Goal: Task Accomplishment & Management: Use online tool/utility

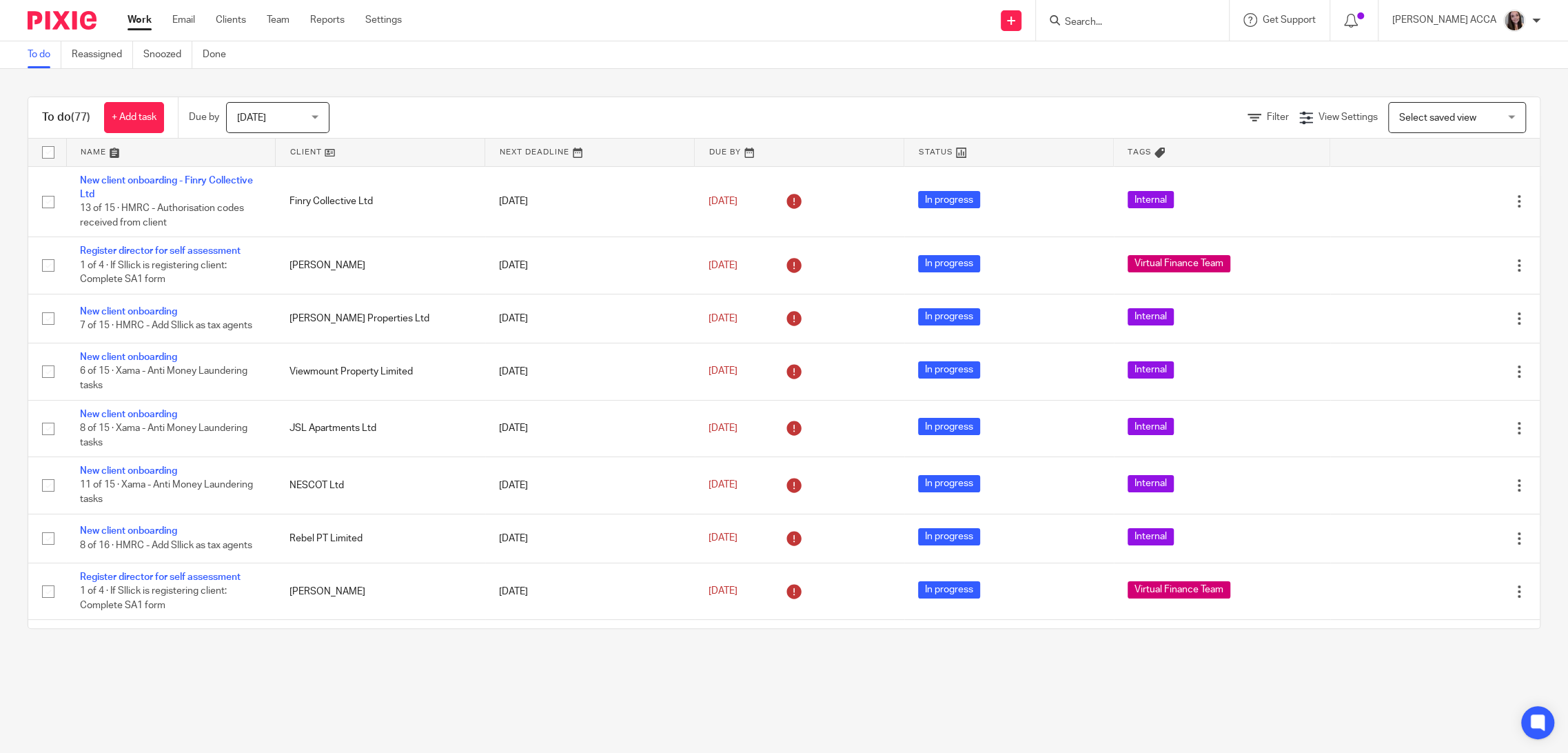
click at [1144, 24] on input "Search" at bounding box center [1126, 22] width 124 height 12
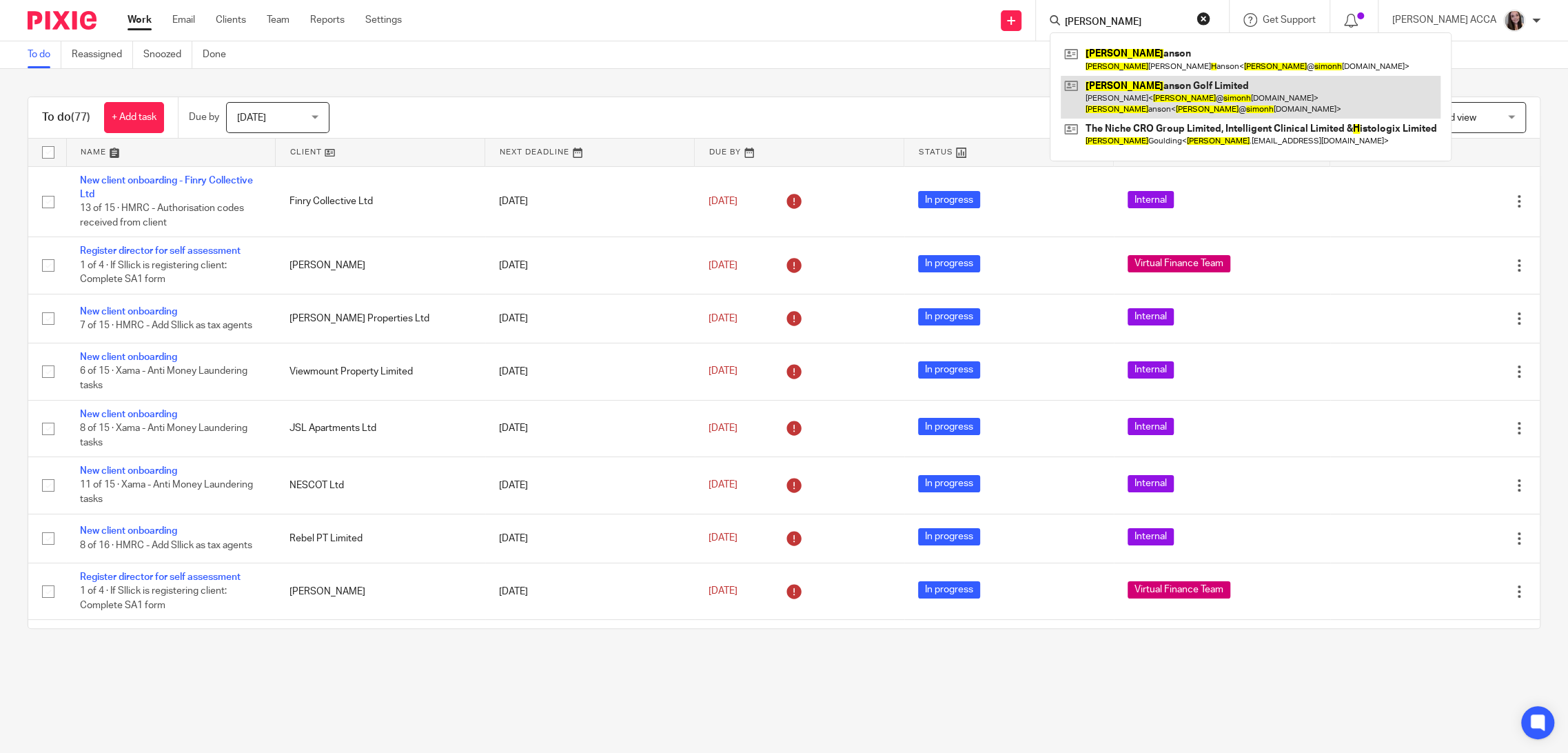
type input "simon h"
click at [1165, 81] on link at bounding box center [1250, 97] width 380 height 43
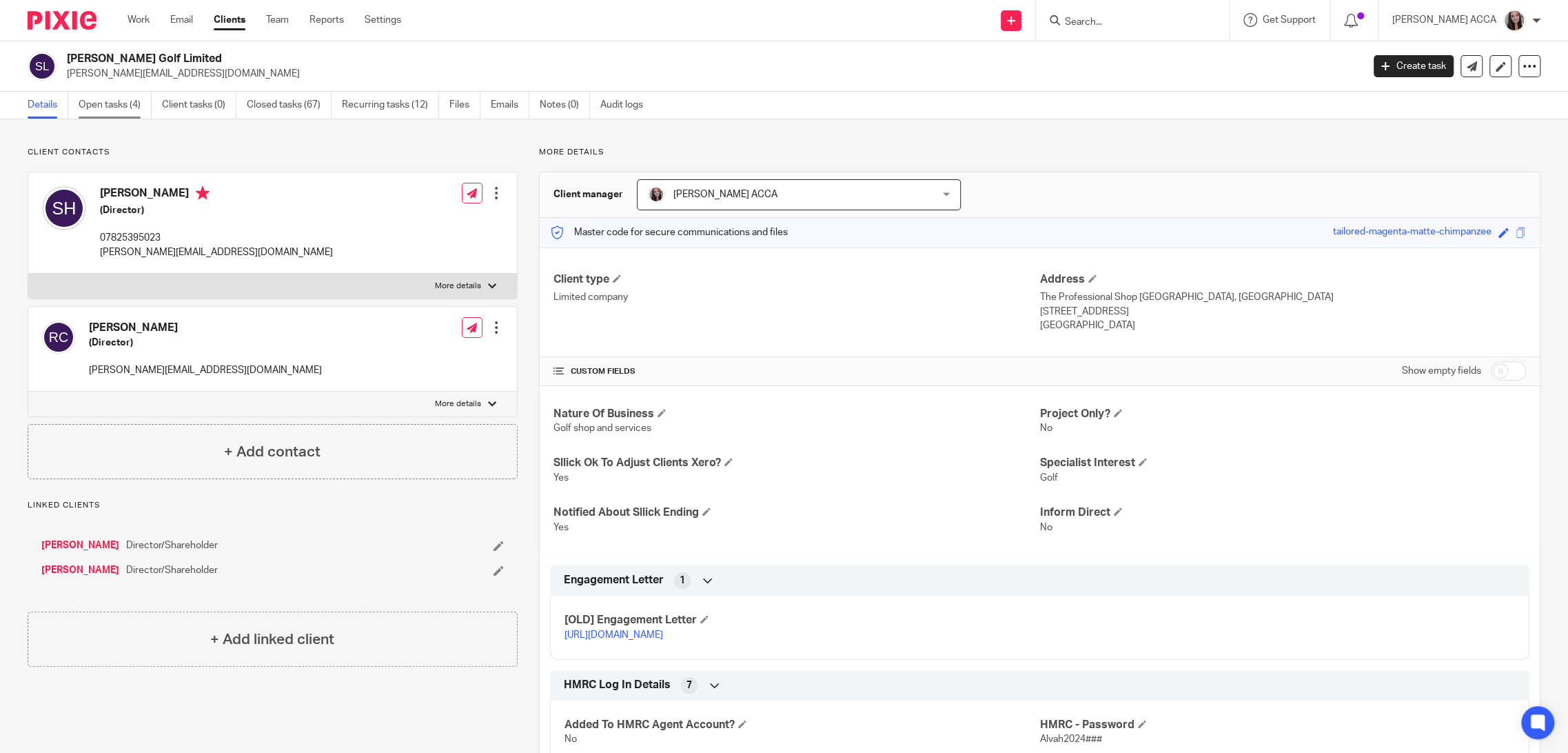
click at [102, 110] on link "Open tasks (4)" at bounding box center [115, 104] width 73 height 27
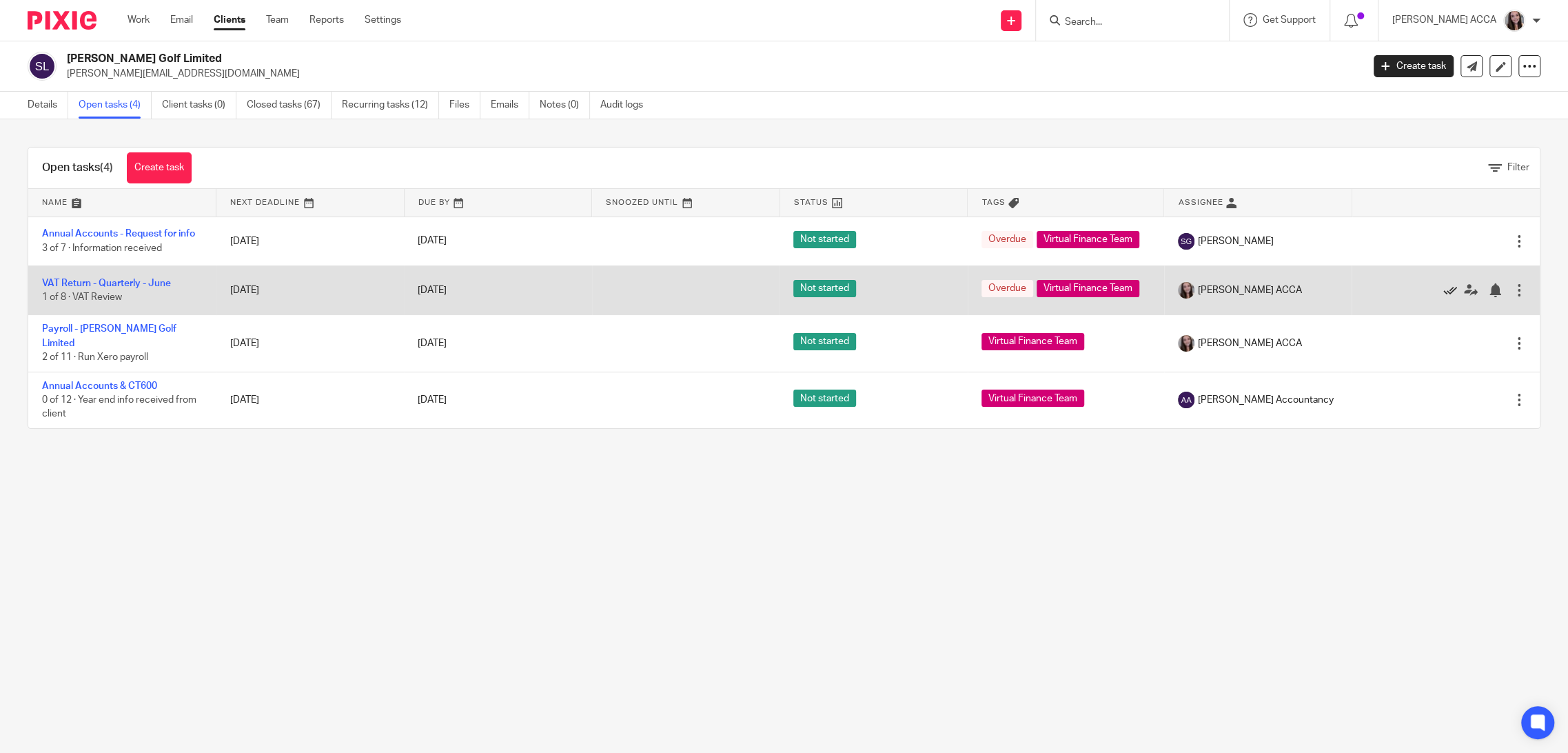
click at [1443, 284] on icon at bounding box center [1450, 290] width 14 height 14
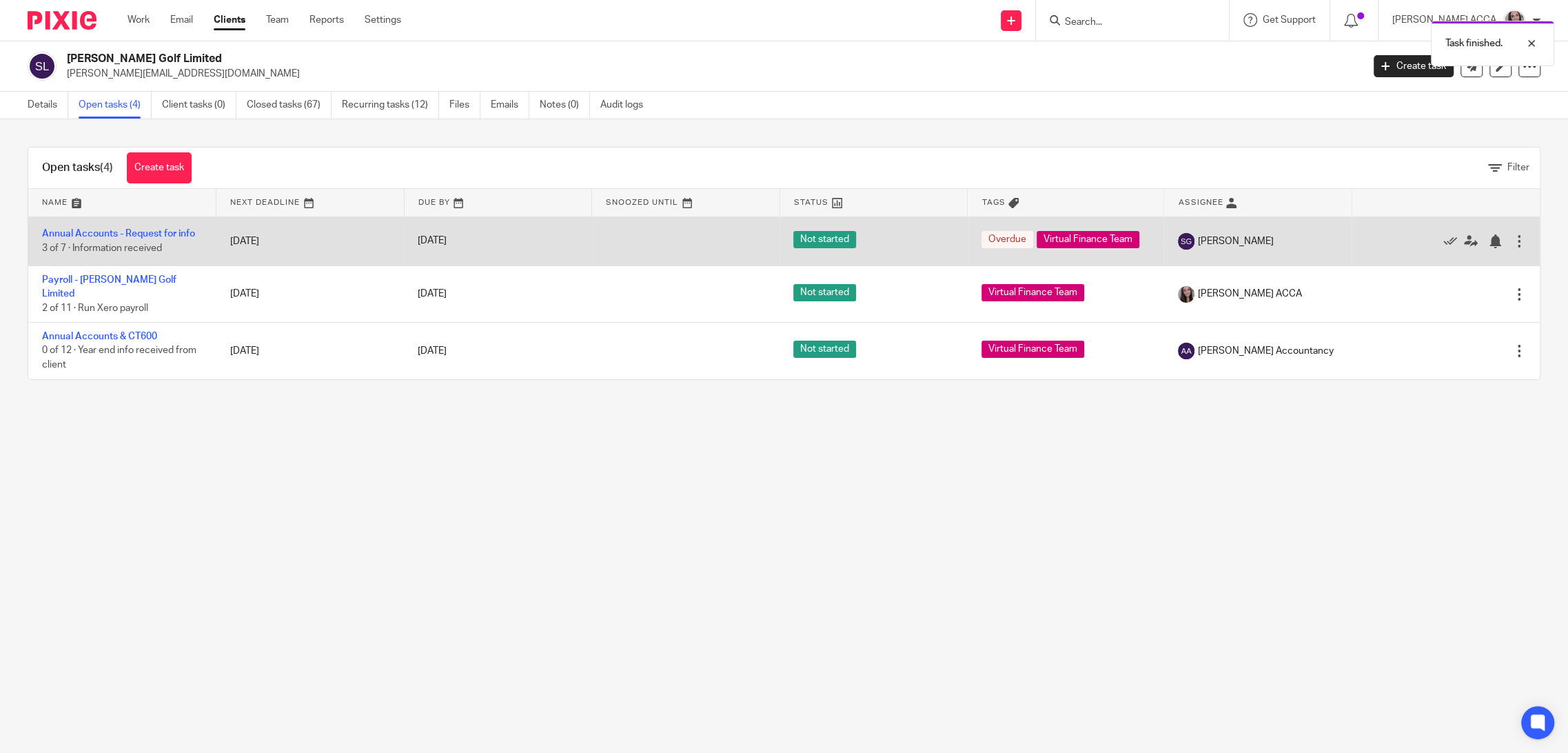
click at [1419, 234] on div at bounding box center [1439, 241] width 147 height 14
click at [1443, 240] on icon at bounding box center [1450, 241] width 14 height 14
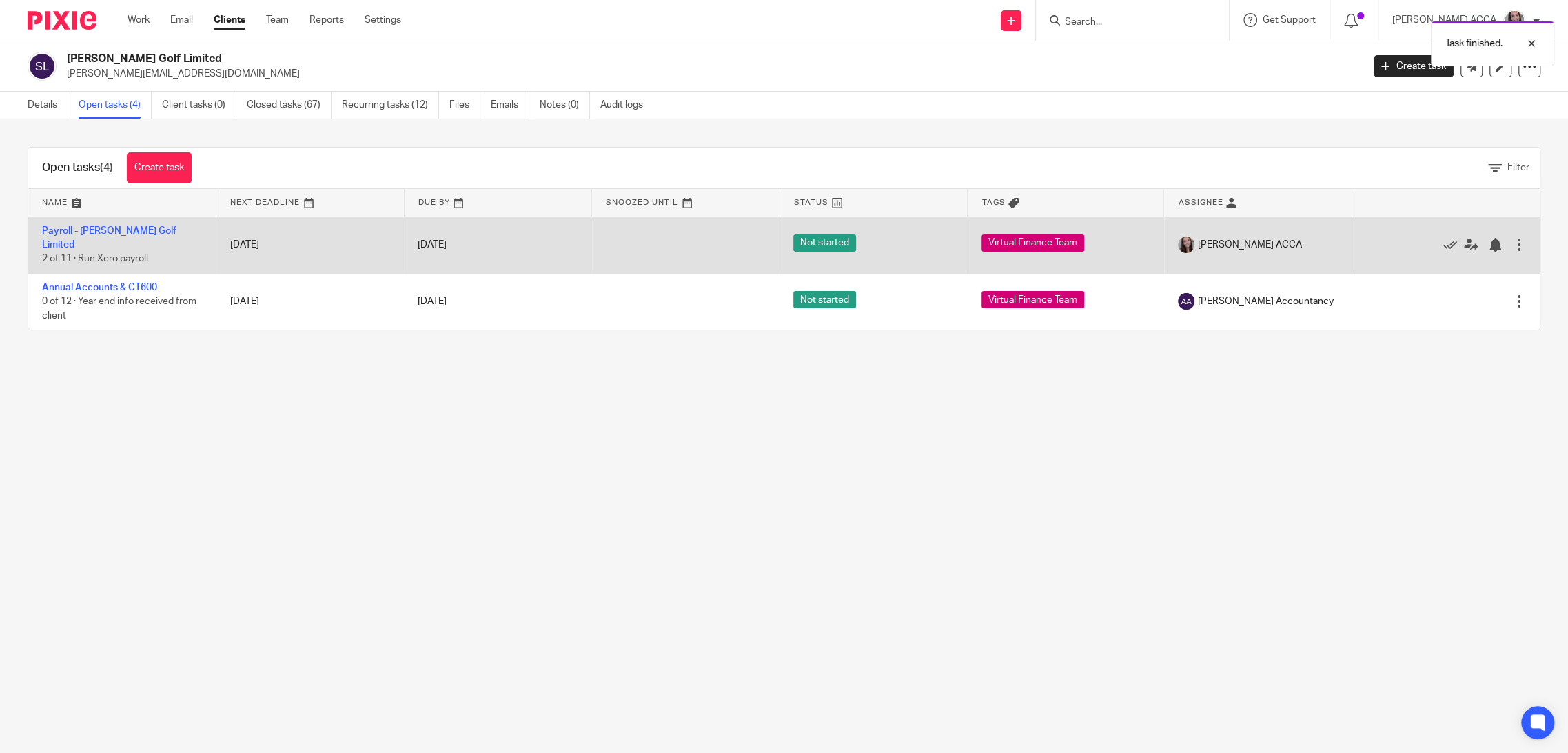
click at [111, 223] on td "Payroll - Simon Hanson Golf Limited 2 of 11 · Run Xero payroll" at bounding box center [122, 244] width 188 height 56
click at [112, 226] on link "Payroll - [PERSON_NAME] Golf Limited" at bounding box center [109, 238] width 135 height 24
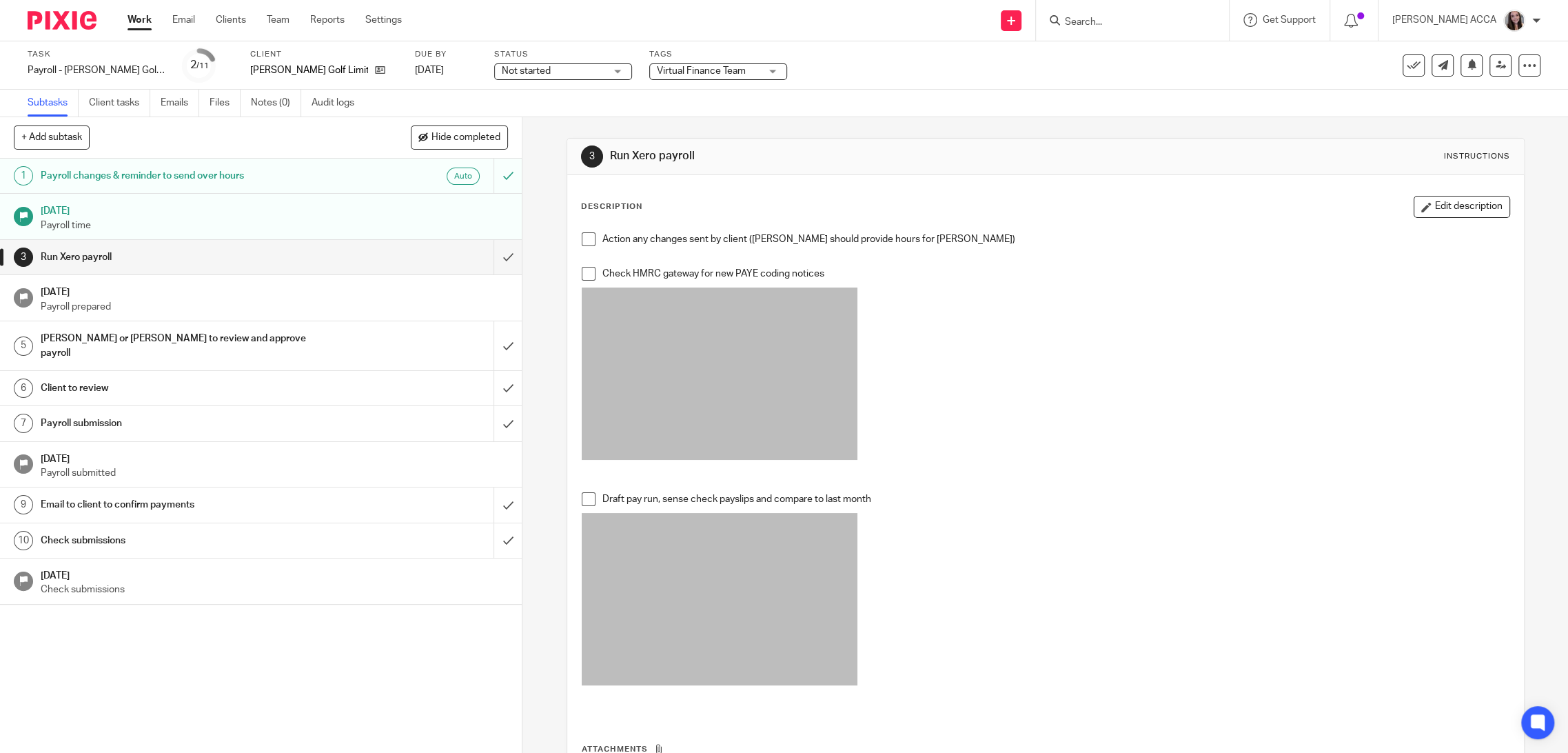
click at [333, 378] on div "Client to review" at bounding box center [260, 388] width 440 height 21
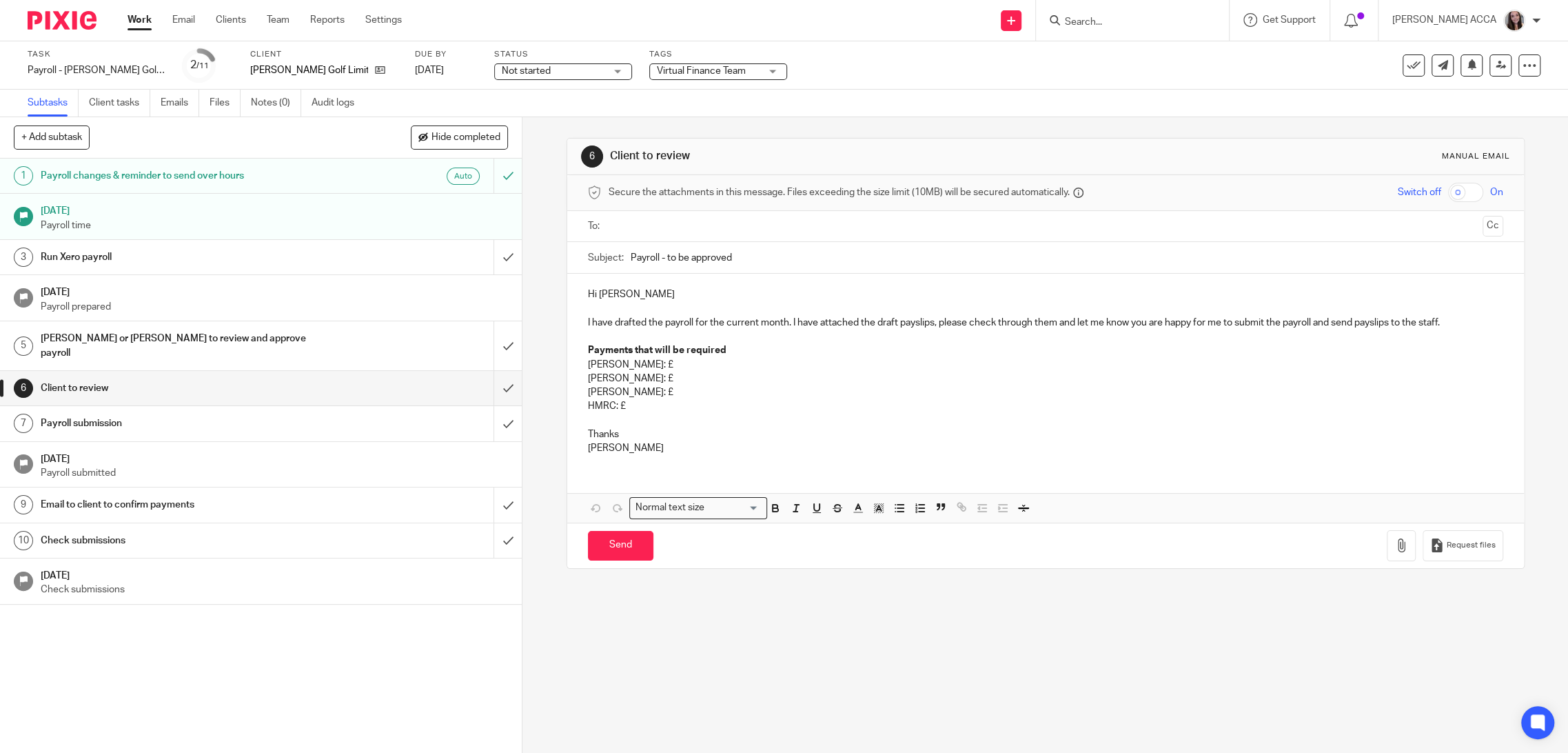
click at [738, 219] on input "text" at bounding box center [1045, 226] width 864 height 16
click at [841, 329] on p "I have drafted the payroll for the current month. I have attached the draft pay…" at bounding box center [1045, 325] width 915 height 14
click at [722, 361] on p "Lois: £" at bounding box center [1045, 367] width 915 height 14
click at [1386, 555] on button "button" at bounding box center [1401, 548] width 29 height 31
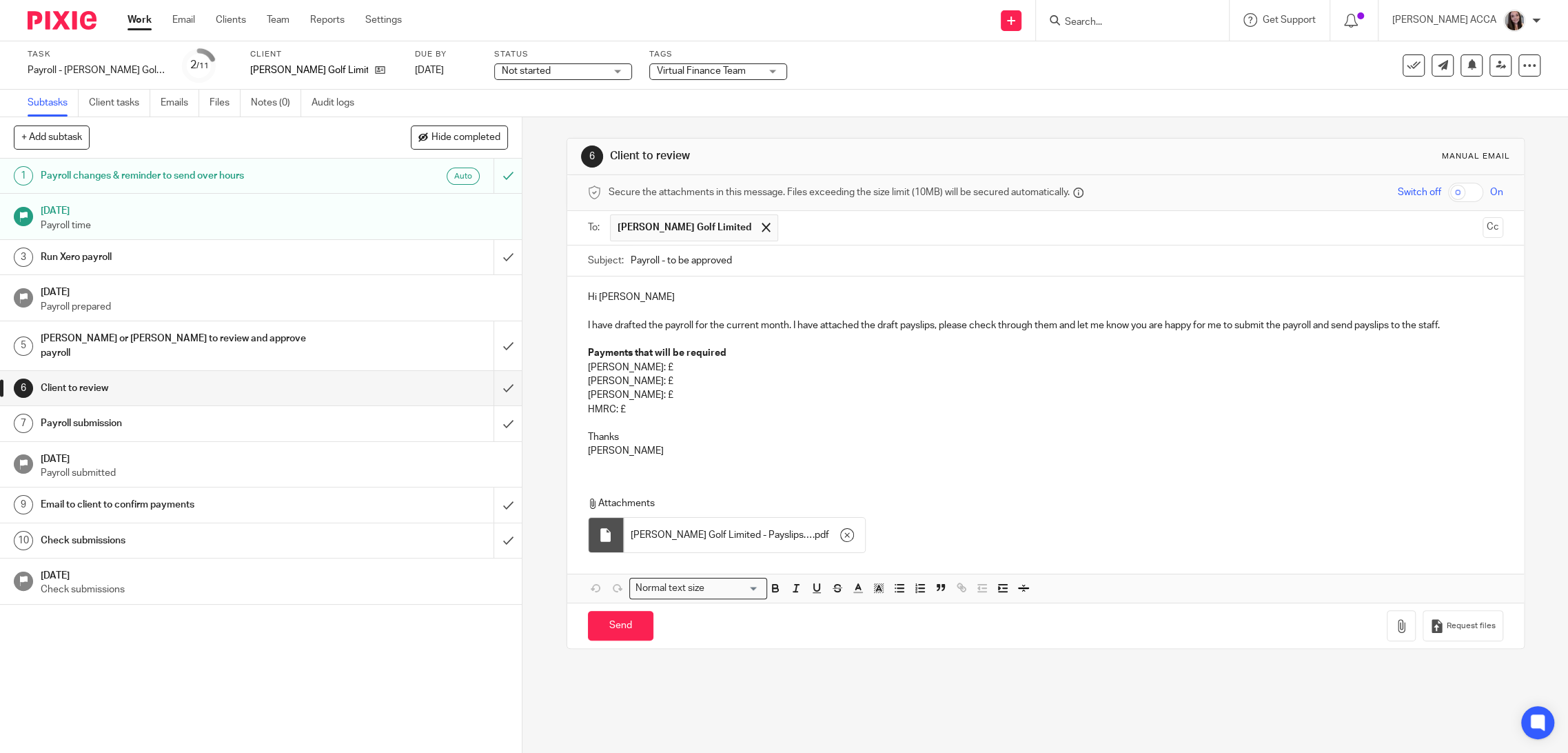
click at [640, 362] on p "Lois: £" at bounding box center [1045, 367] width 915 height 14
click at [685, 378] on p "Rachel: £" at bounding box center [1045, 381] width 915 height 14
click at [650, 397] on p "Simon: £" at bounding box center [1045, 395] width 915 height 14
click at [724, 403] on p "HMRC: £" at bounding box center [1045, 409] width 915 height 14
click at [727, 391] on p "Simon: £" at bounding box center [1045, 395] width 915 height 14
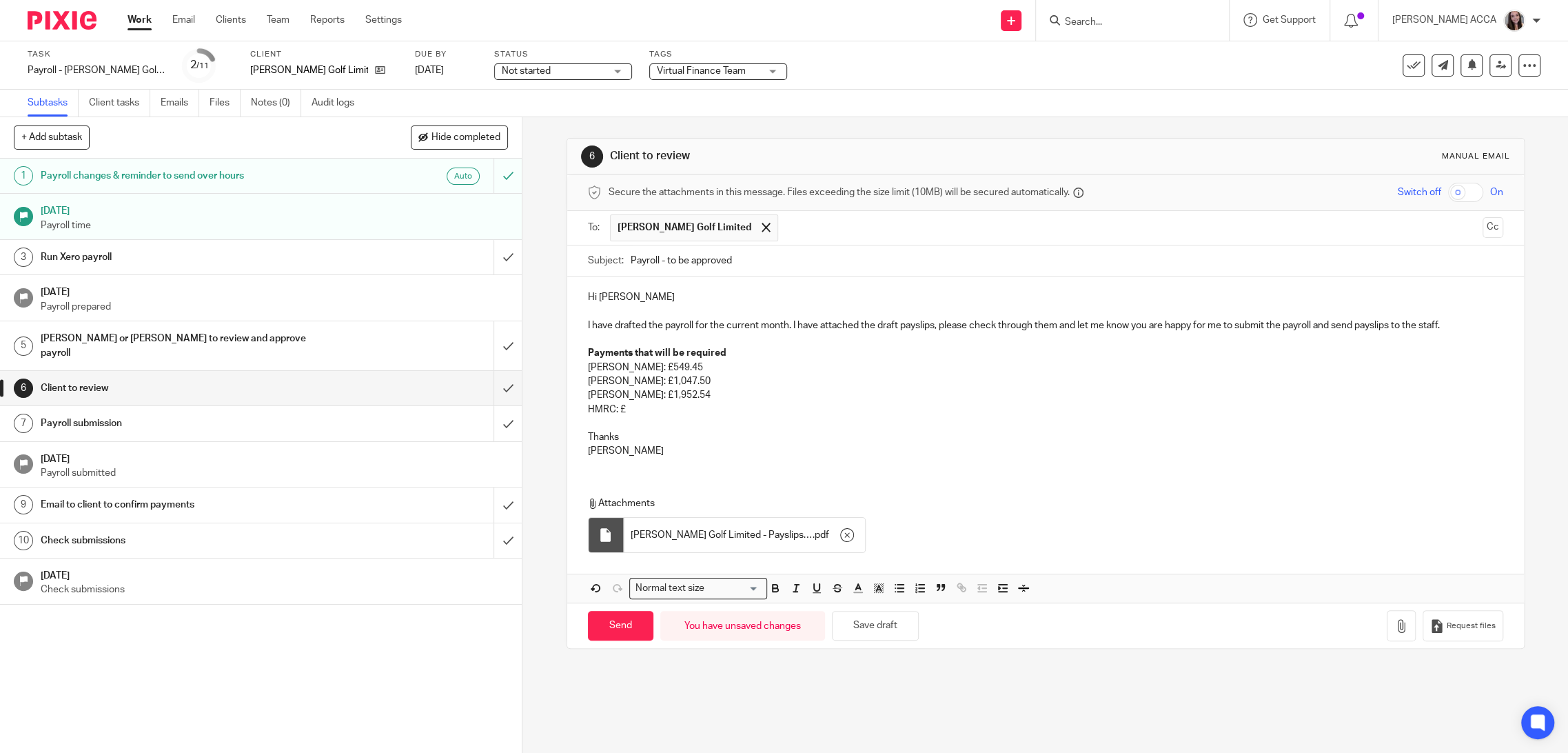
click at [724, 406] on p "HMRC: £" at bounding box center [1045, 409] width 915 height 14
click at [678, 412] on p "HMRC: £" at bounding box center [1045, 409] width 915 height 14
click at [779, 375] on p "Rachel: £1,047.50" at bounding box center [1045, 381] width 915 height 14
click at [610, 628] on input "Send" at bounding box center [620, 625] width 66 height 30
type input "Sent"
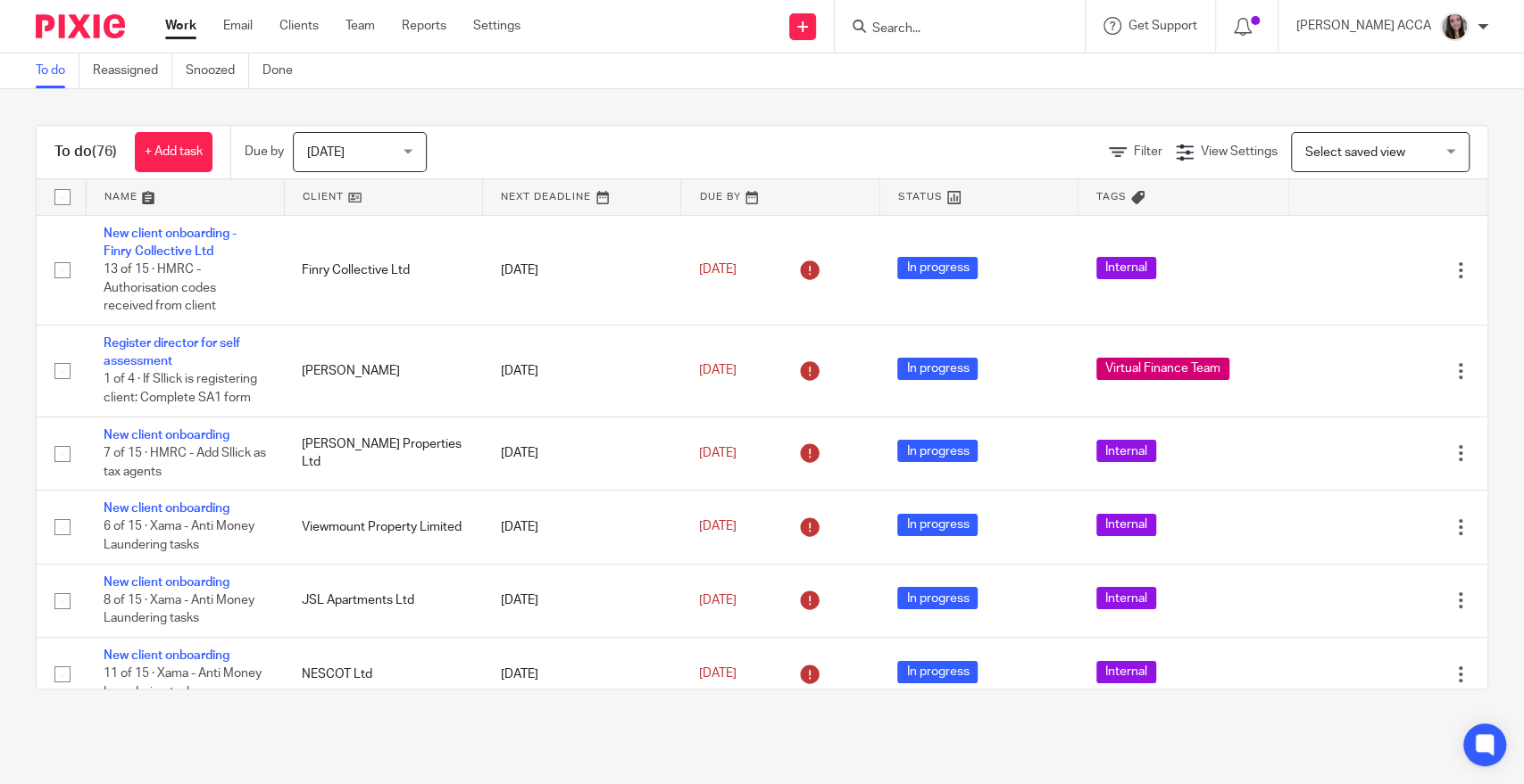
click at [963, 31] on input "Search" at bounding box center [950, 29] width 160 height 16
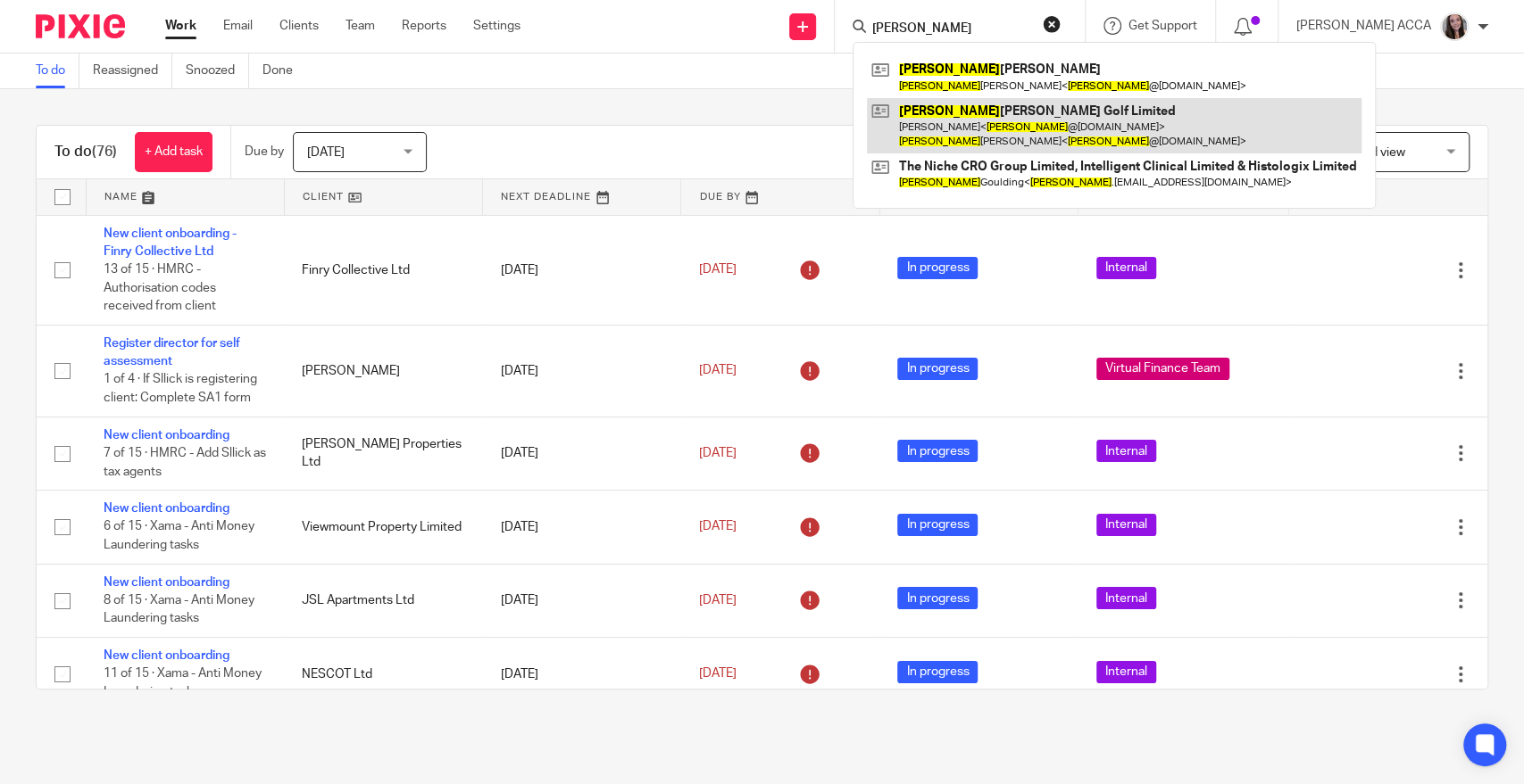
type input "simon"
click at [1027, 113] on link at bounding box center [1114, 125] width 494 height 55
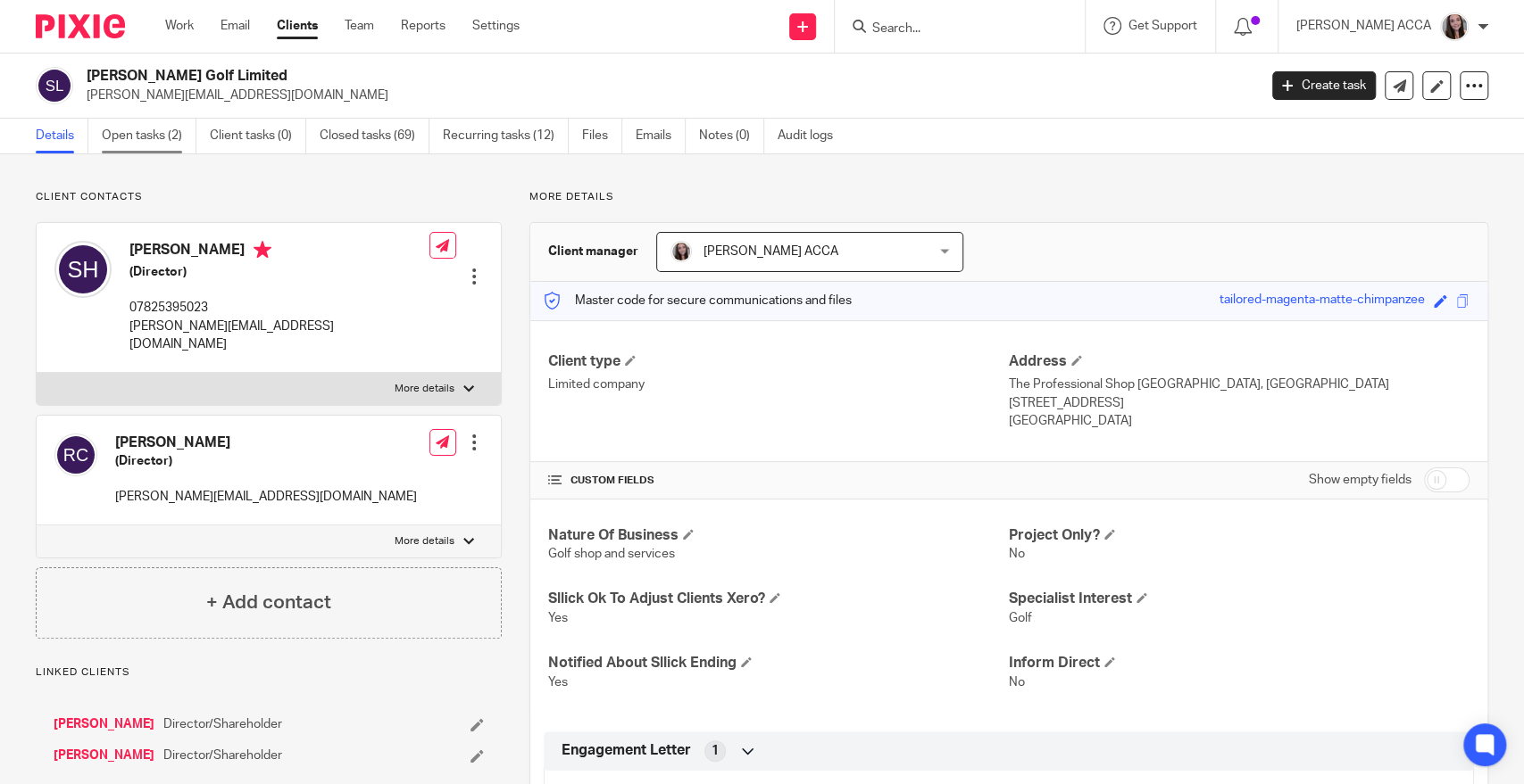
click at [138, 139] on link "Open tasks (2)" at bounding box center [148, 135] width 94 height 34
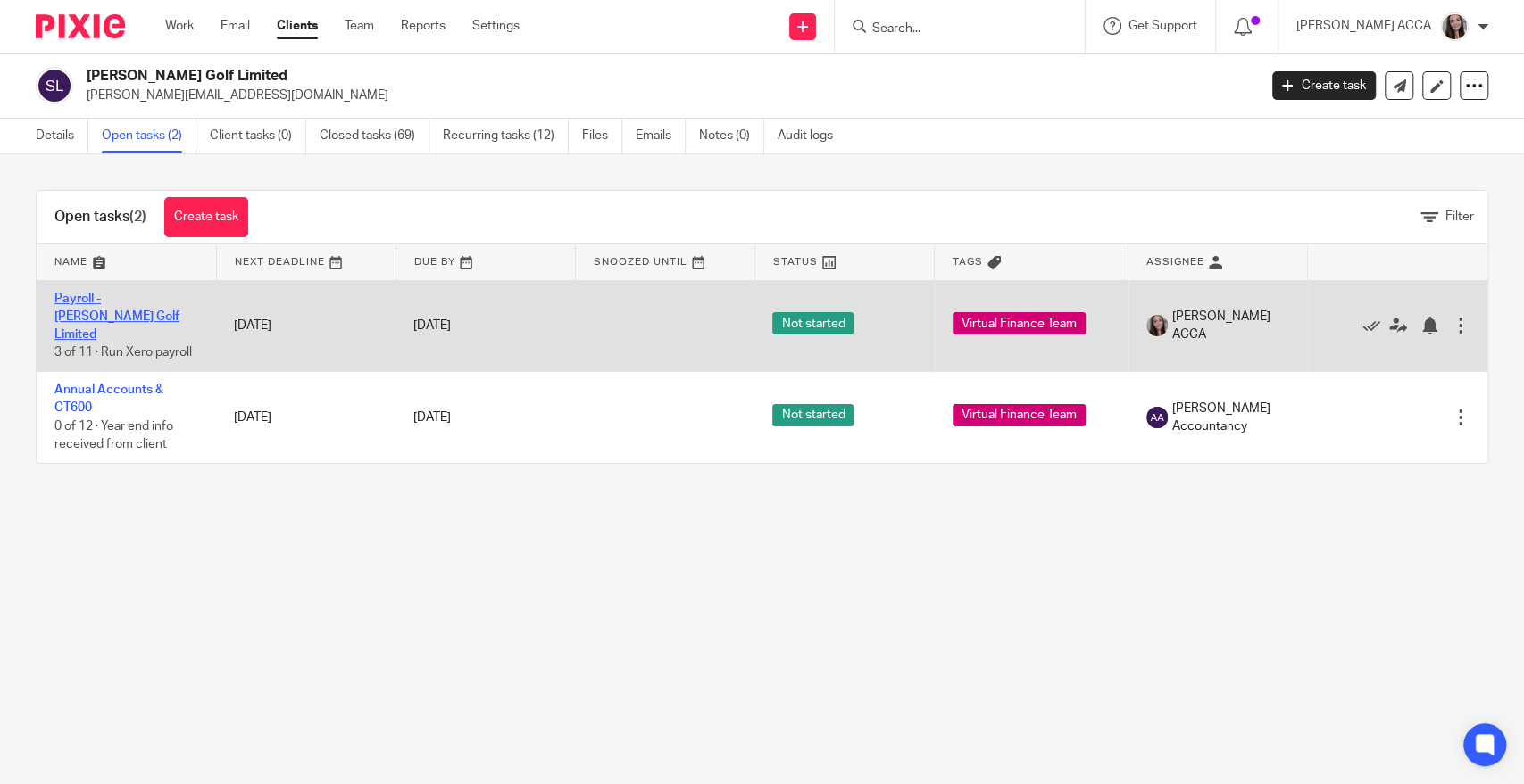
click at [86, 309] on link "Payroll - [PERSON_NAME] Golf Limited" at bounding box center [117, 317] width 125 height 49
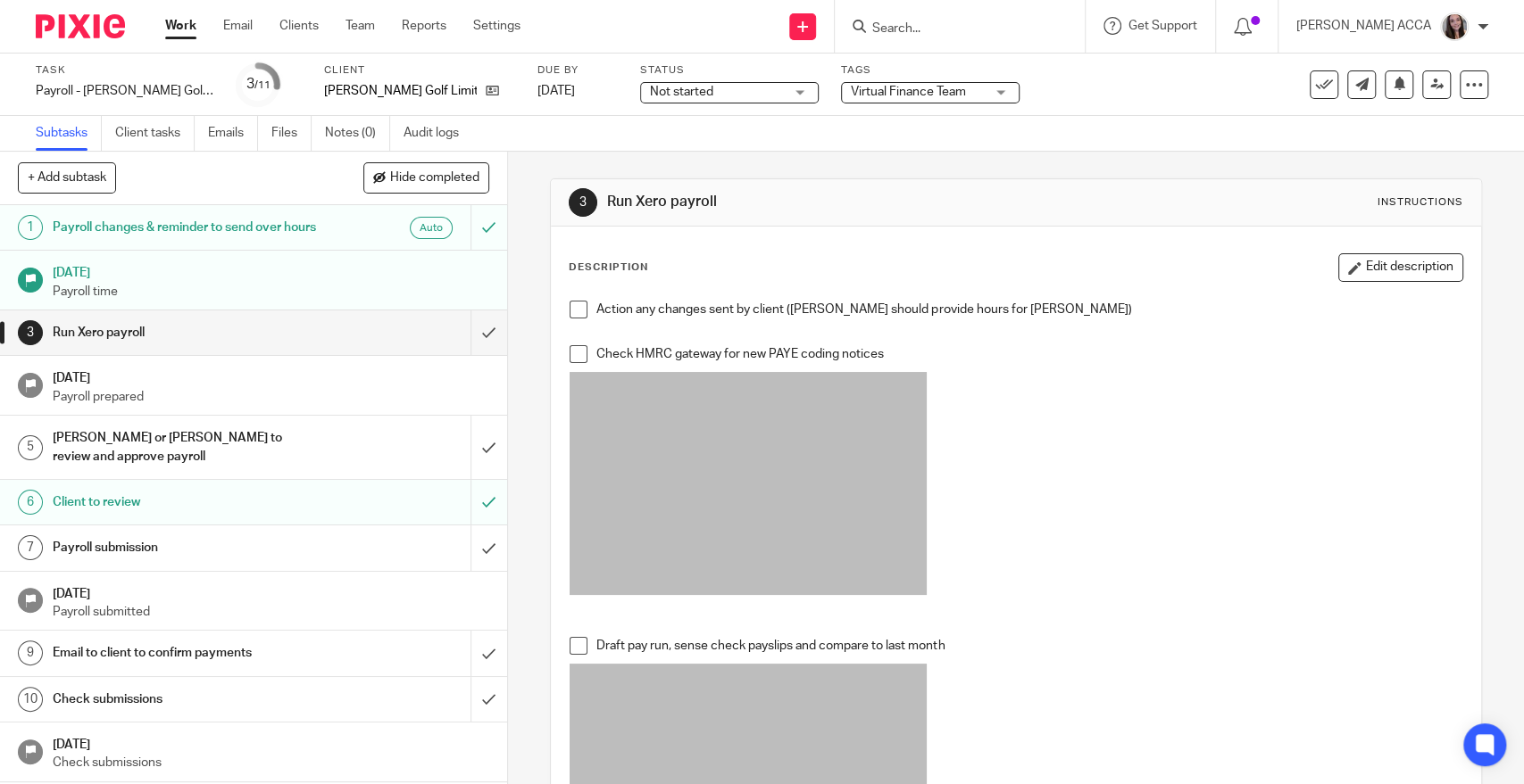
scroll to position [14, 0]
click at [466, 549] on input "submit" at bounding box center [254, 548] width 507 height 45
click at [353, 667] on div "Email to client to confirm payments" at bounding box center [252, 653] width 400 height 27
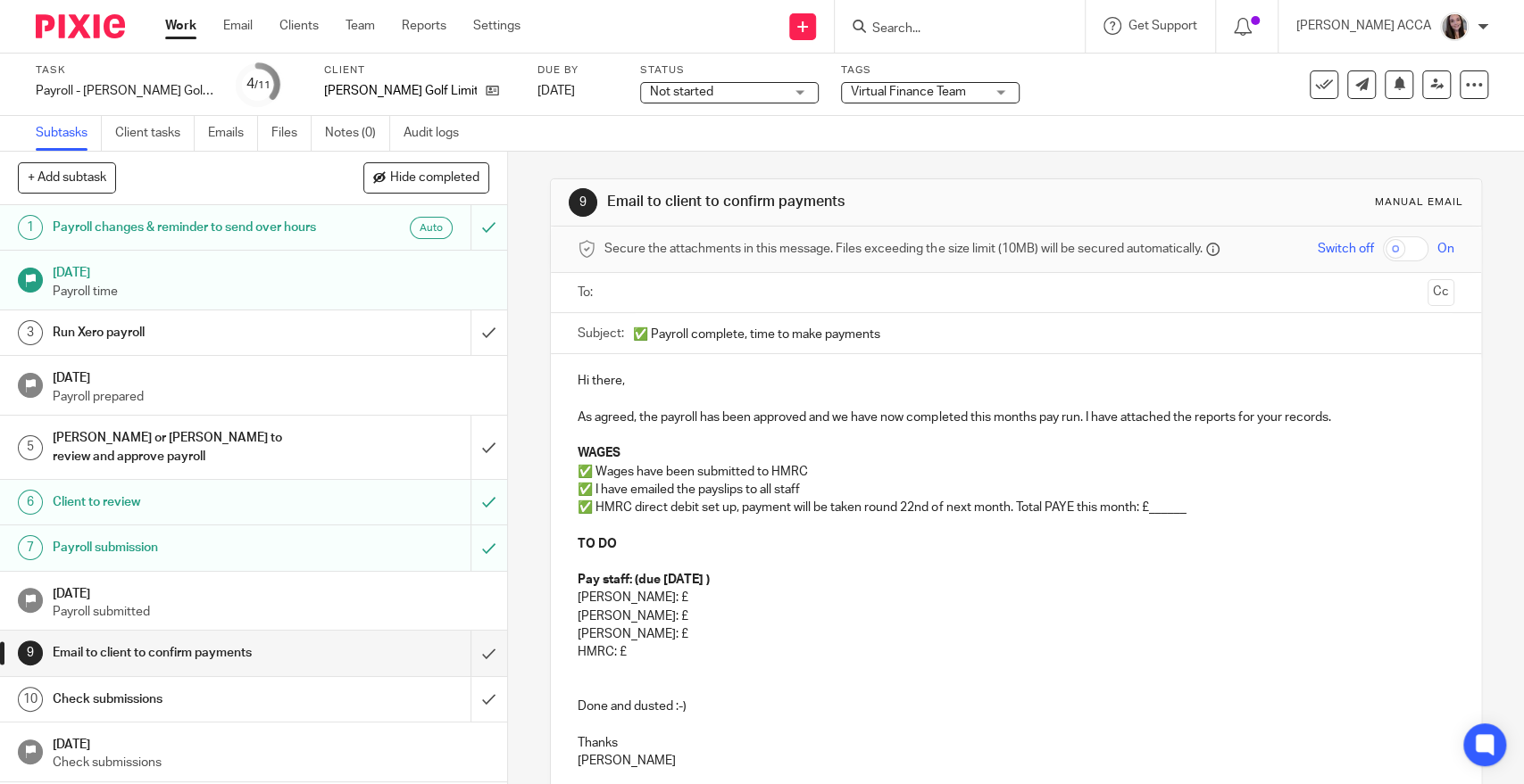
click at [719, 280] on ul at bounding box center [1016, 294] width 820 height 30
click at [713, 296] on input "text" at bounding box center [1015, 293] width 809 height 21
click at [717, 422] on p "As agreed, the payroll has been approved and we have now completed this months …" at bounding box center [1015, 418] width 876 height 18
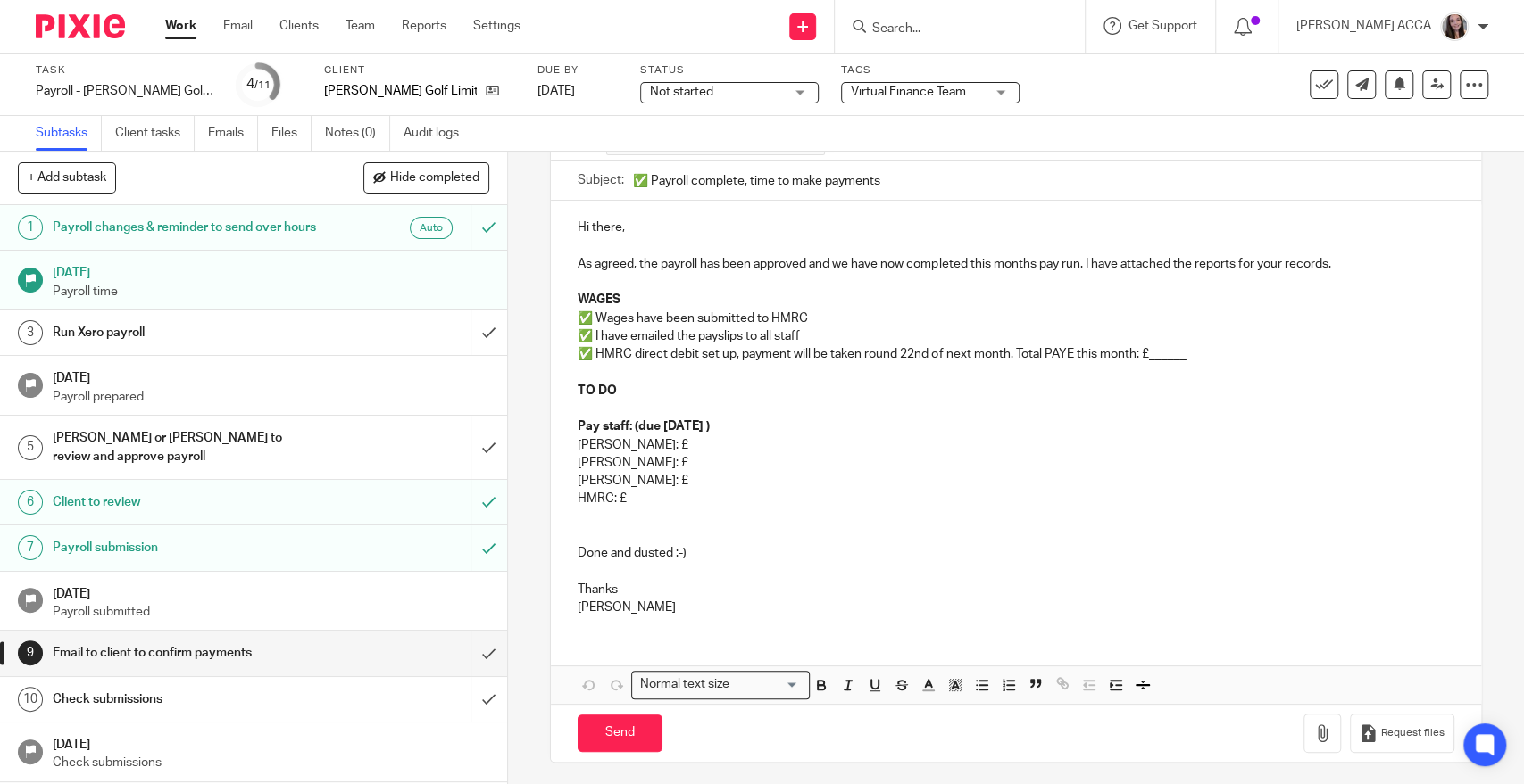
scroll to position [158, 0]
click at [828, 338] on p "✅ I have emailed the payslips to all staff" at bounding box center [1015, 335] width 876 height 18
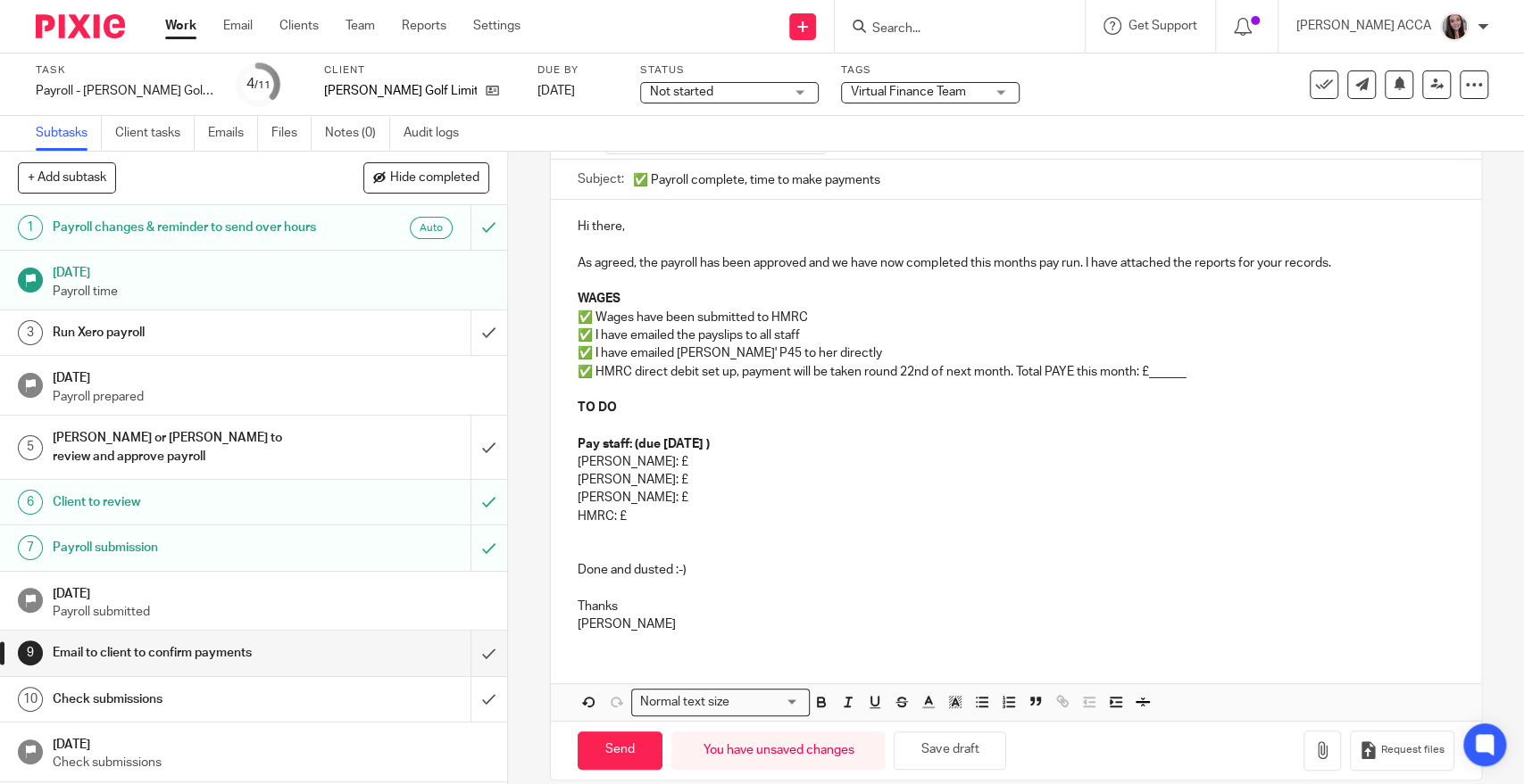
click at [1164, 369] on p "✅ HMRC direct debit set up, payment will be taken round 22nd of next month. Tot…" at bounding box center [1015, 371] width 876 height 18
click at [779, 469] on p "Lois: £" at bounding box center [1015, 461] width 876 height 18
click at [667, 482] on p "Rachel: £" at bounding box center [1015, 479] width 876 height 18
click at [706, 494] on p "Simon: £" at bounding box center [1015, 497] width 876 height 18
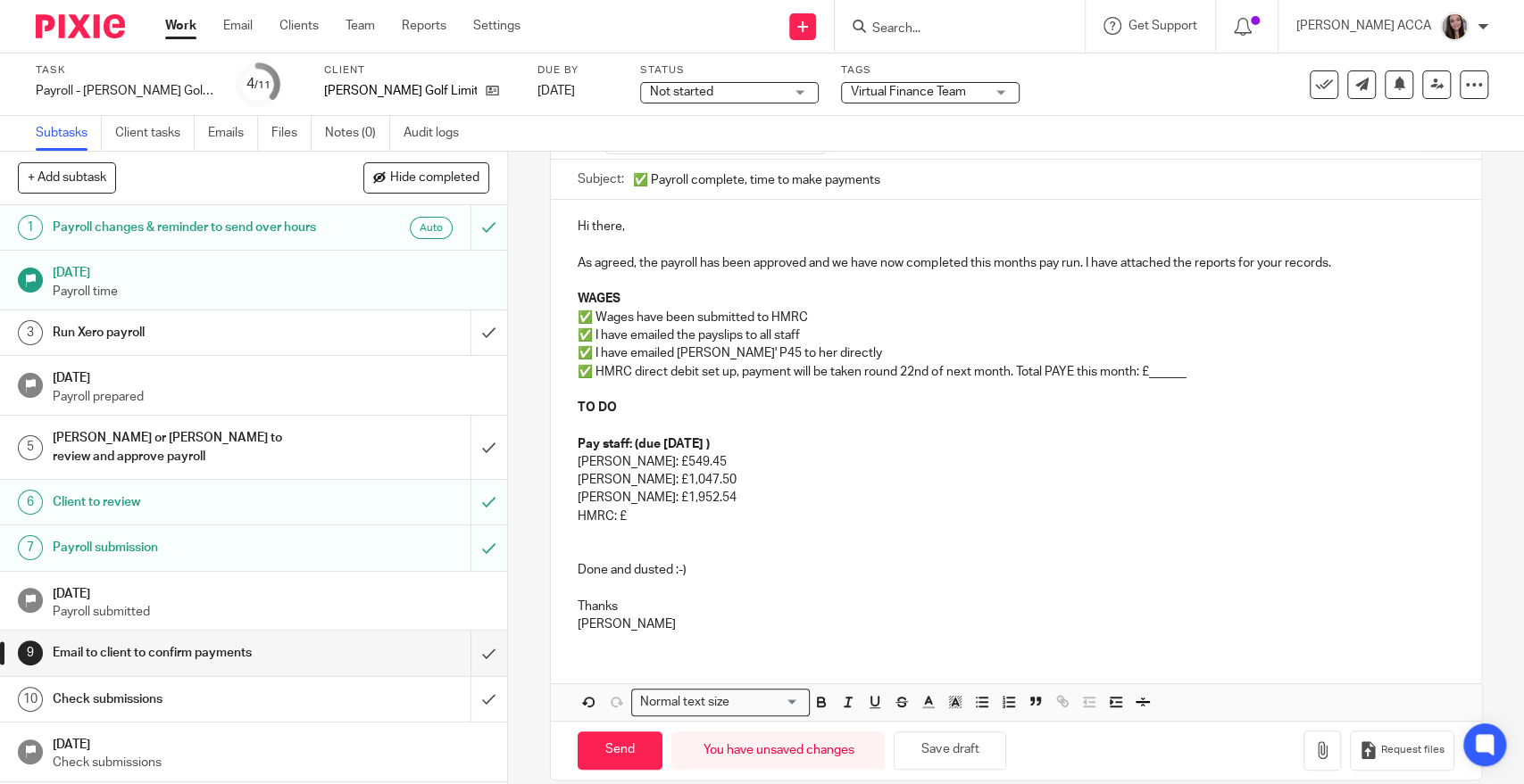
scroll to position [157, 0]
click at [755, 529] on p at bounding box center [1015, 535] width 876 height 18
click at [703, 528] on p at bounding box center [1015, 535] width 876 height 18
click at [704, 517] on p "HMRC: £" at bounding box center [1015, 516] width 876 height 18
click at [1155, 378] on p "✅ HMRC direct debit set up, payment will be taken round 22nd of next month. Tot…" at bounding box center [1015, 372] width 876 height 18
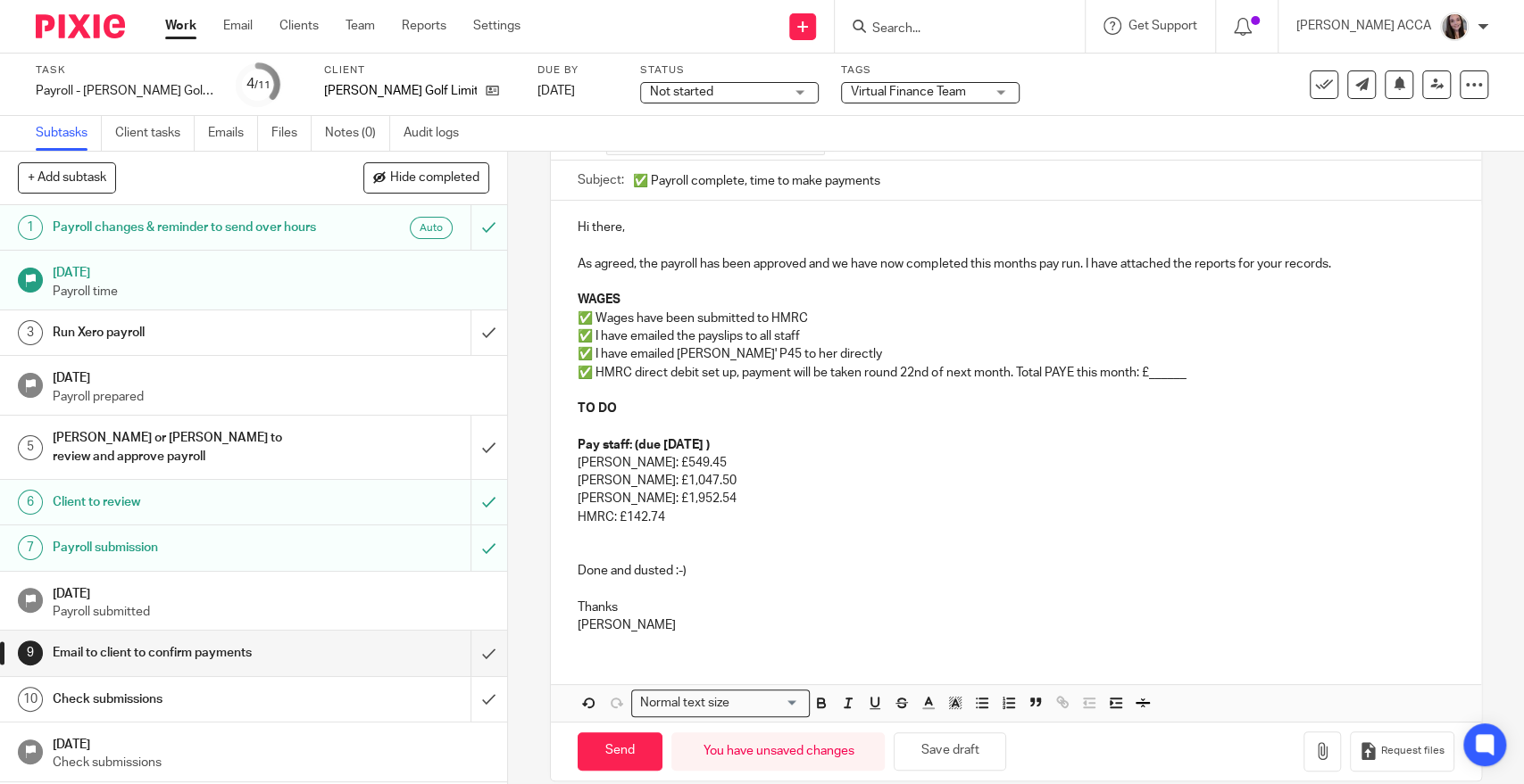
click at [1155, 378] on p "✅ HMRC direct debit set up, payment will be taken round 22nd of next month. Tot…" at bounding box center [1015, 372] width 876 height 18
click at [696, 546] on p at bounding box center [1015, 553] width 876 height 18
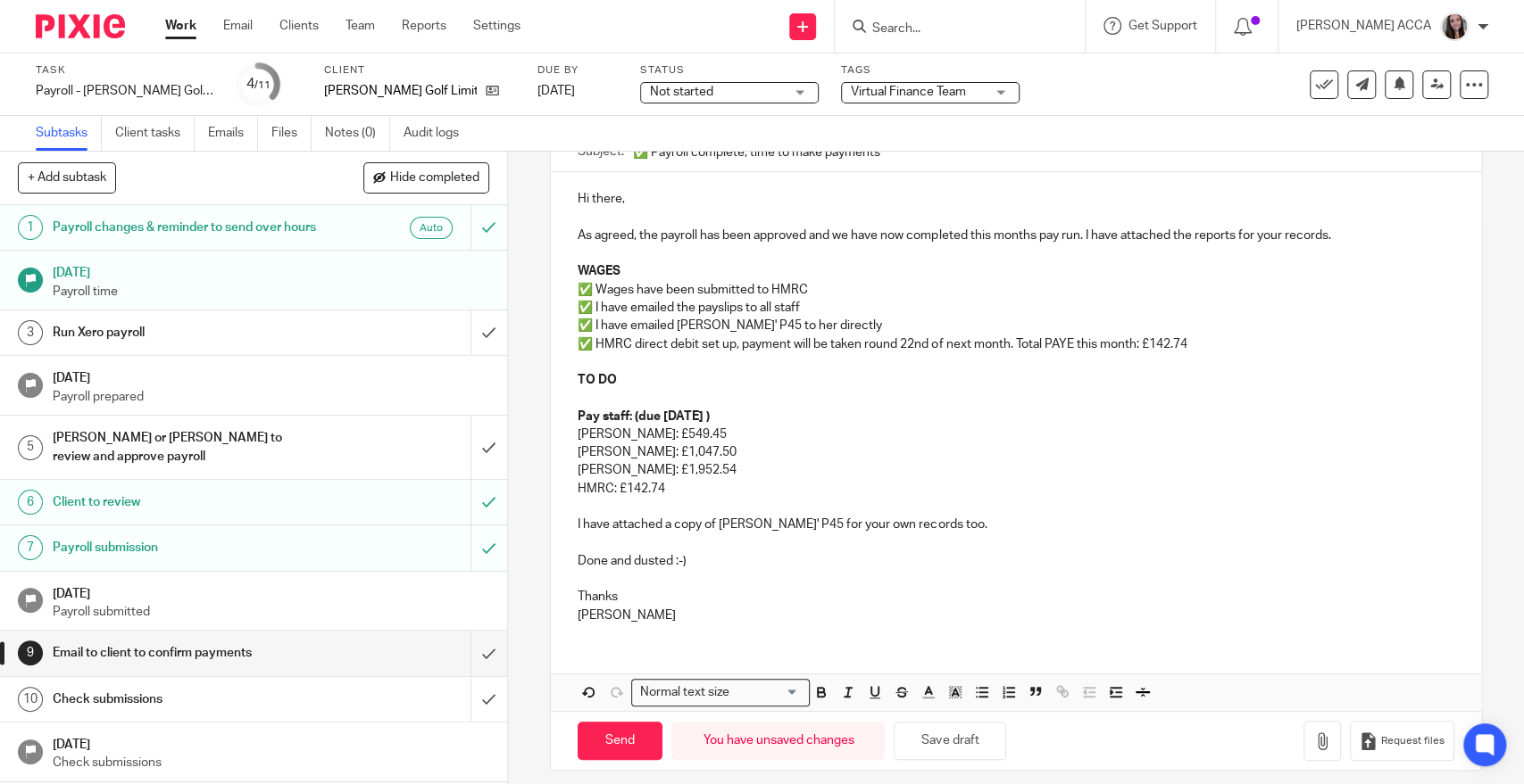
scroll to position [198, 0]
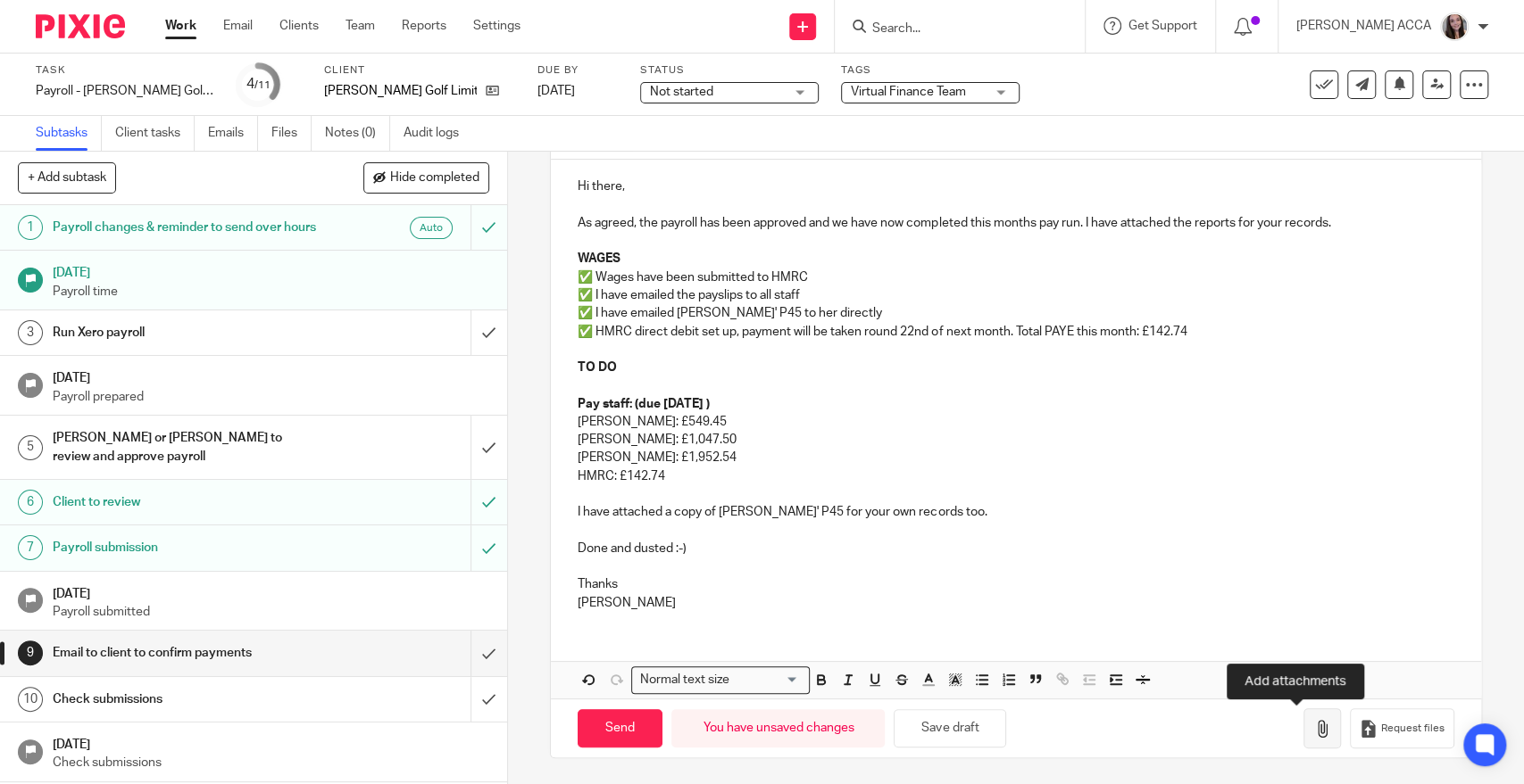
click at [1313, 726] on icon "button" at bounding box center [1322, 728] width 18 height 18
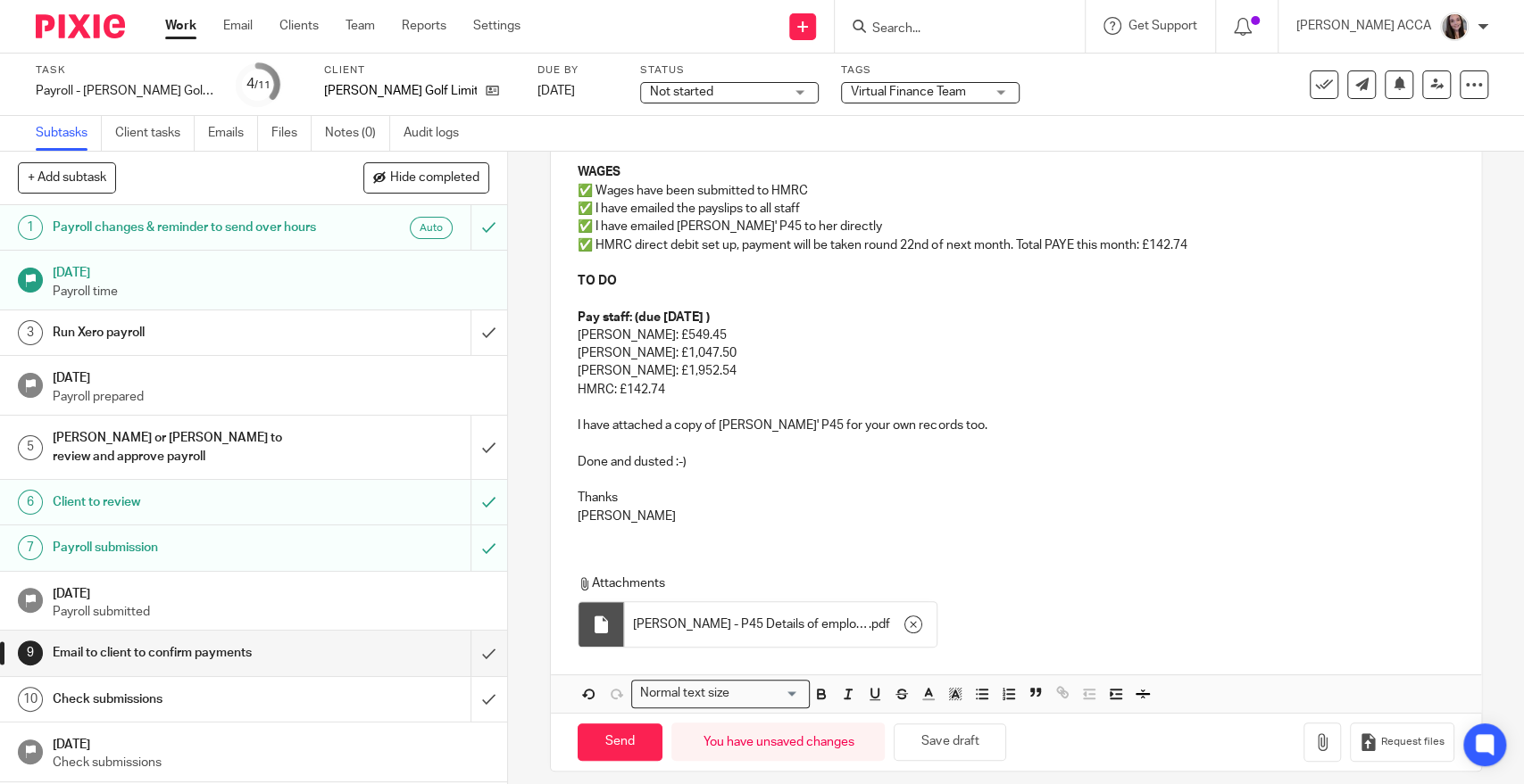
scroll to position [299, 0]
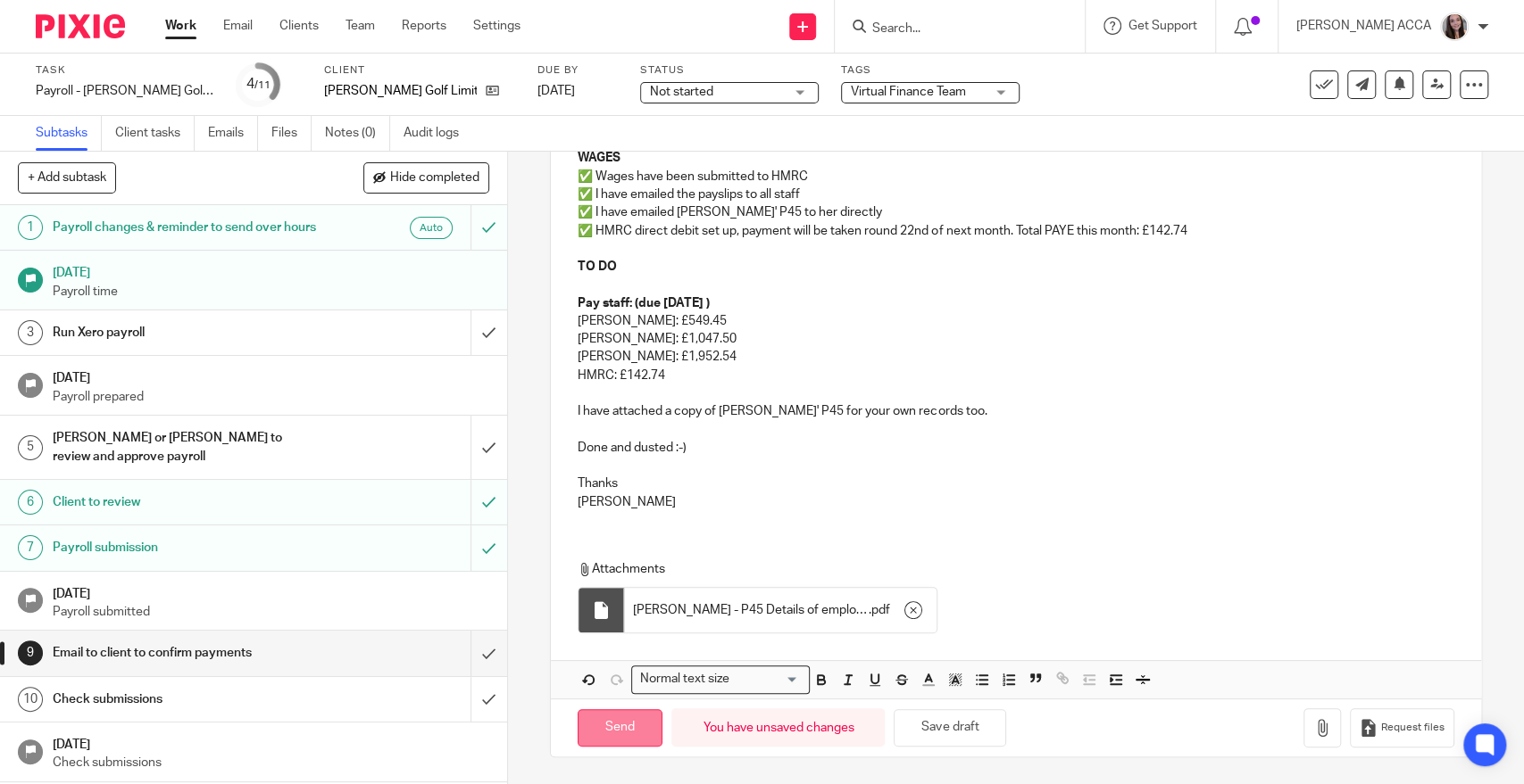
click at [619, 726] on input "Send" at bounding box center [619, 728] width 85 height 38
type input "Sent"
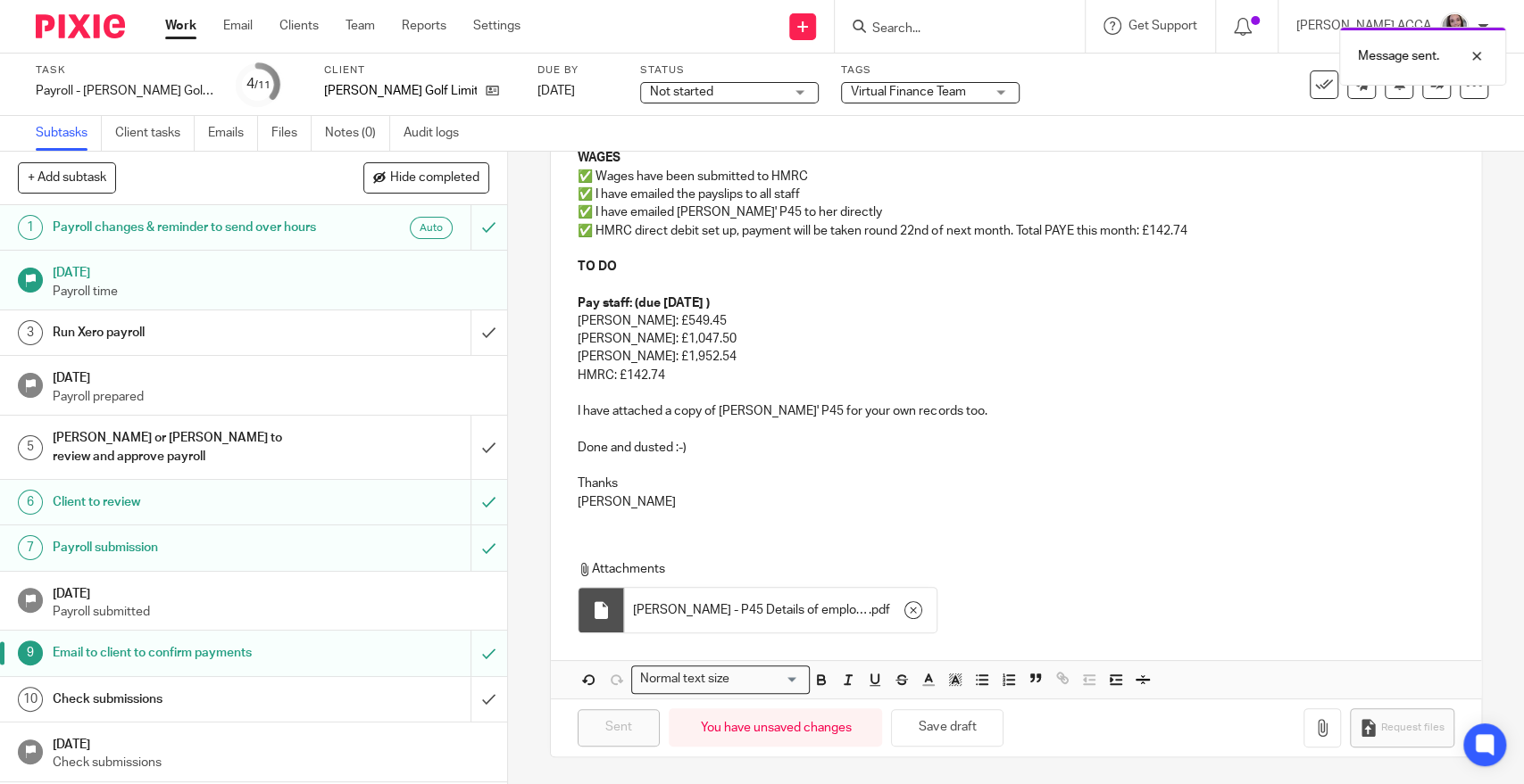
click at [419, 713] on div "Check submissions" at bounding box center [252, 699] width 400 height 27
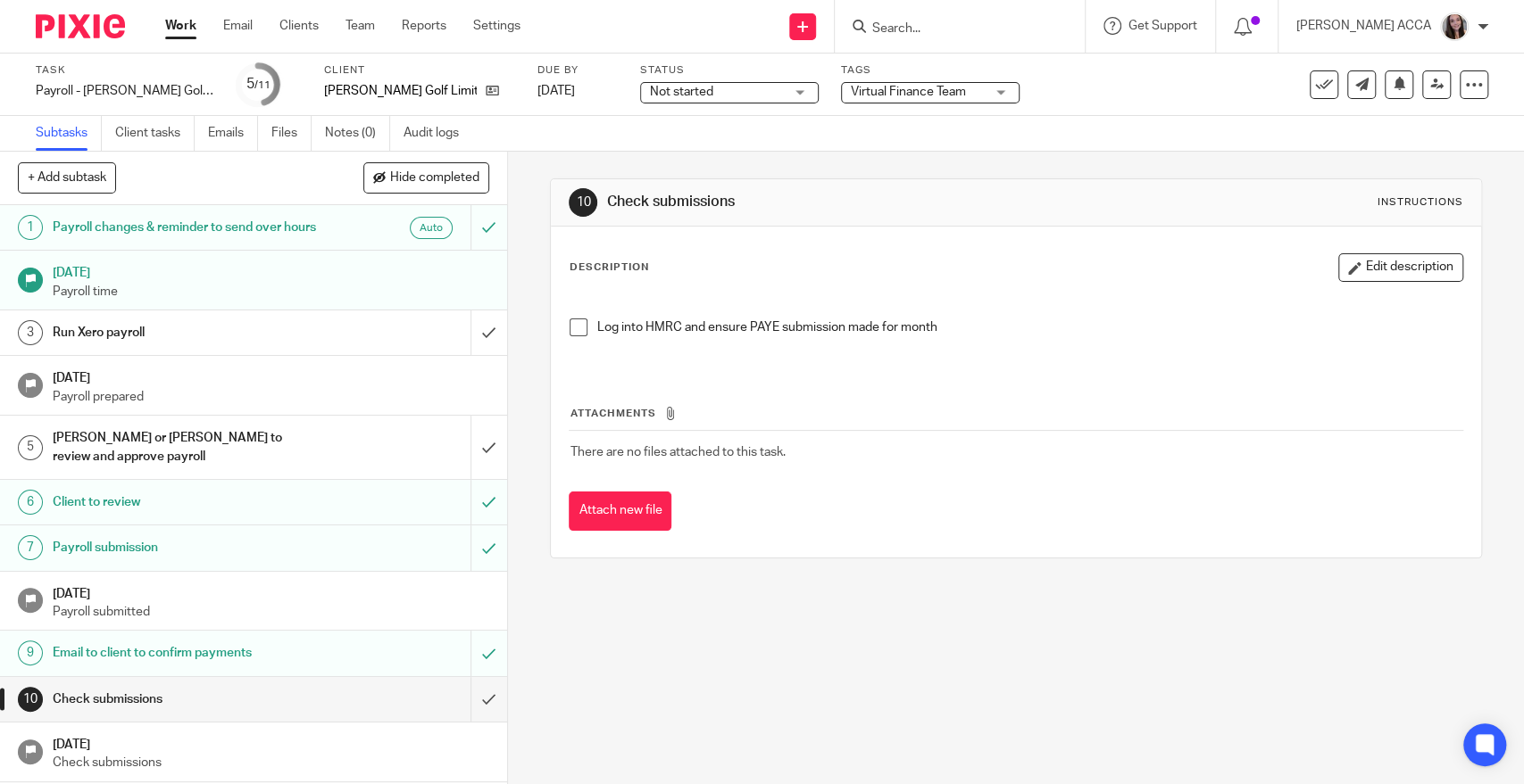
click at [428, 159] on div "+ Add subtask Hide completed Cancel + Add" at bounding box center [254, 178] width 507 height 53
click at [428, 164] on button "Hide completed" at bounding box center [425, 177] width 126 height 31
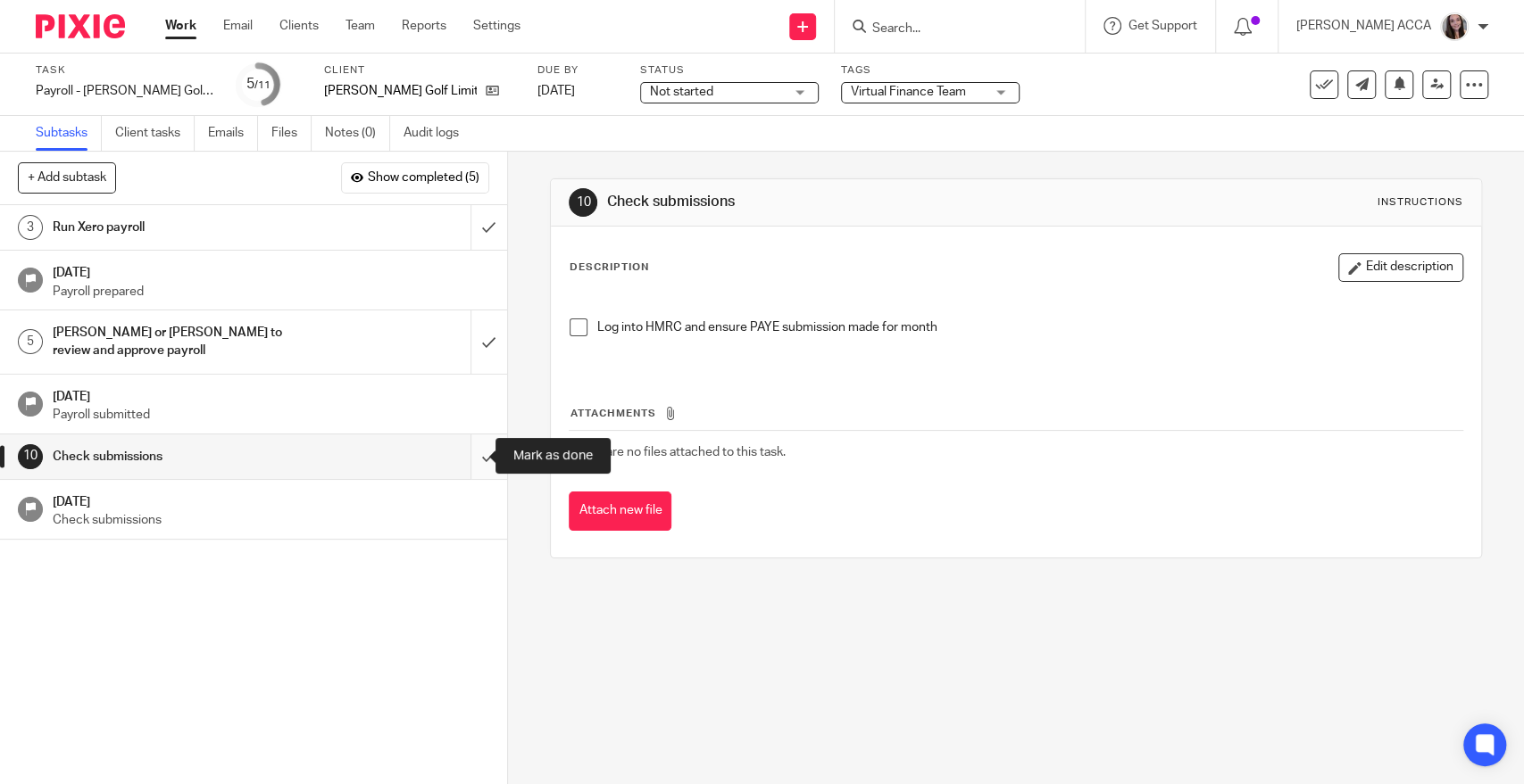
click at [468, 455] on input "submit" at bounding box center [254, 457] width 507 height 45
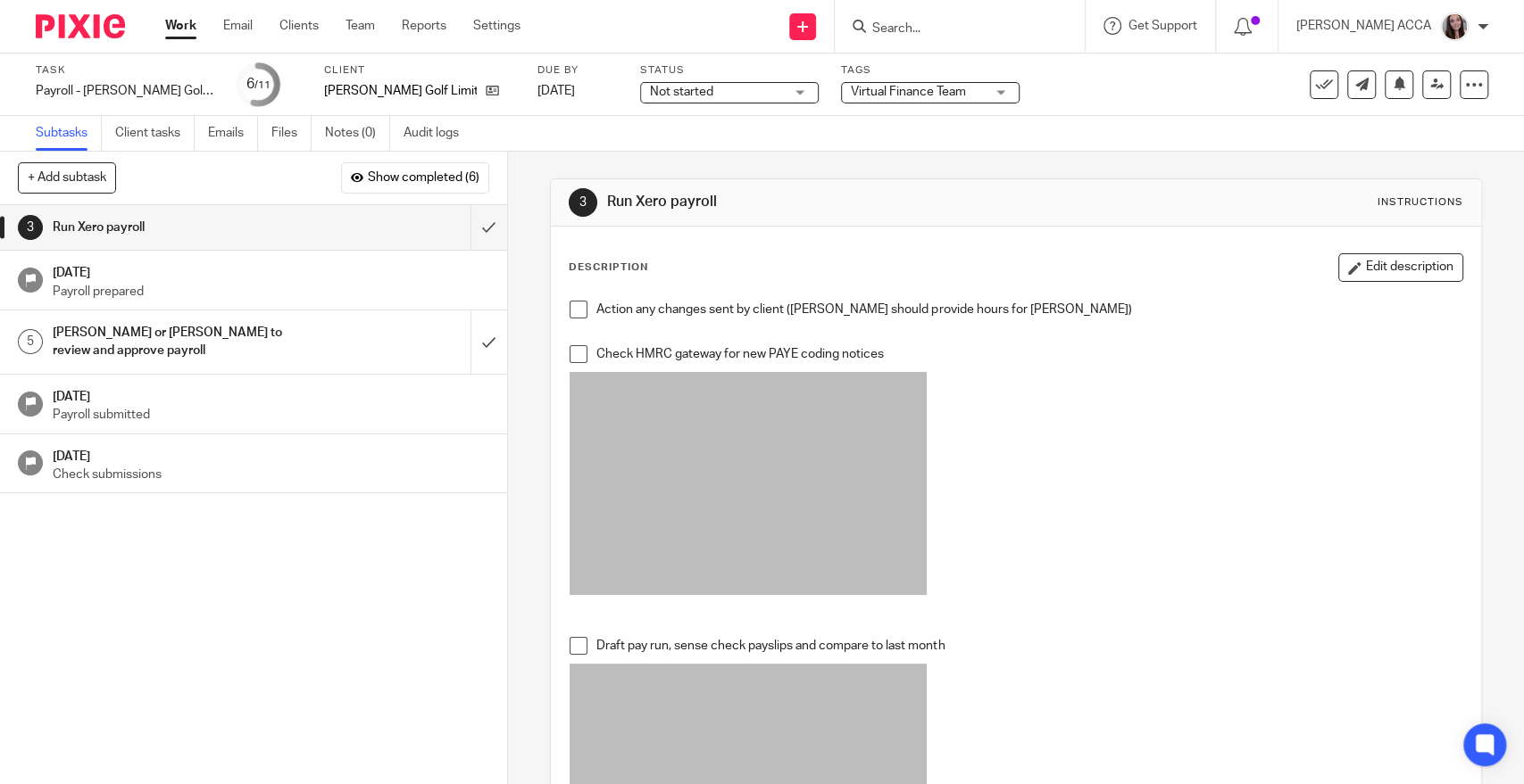
click at [189, 24] on link "Work" at bounding box center [180, 25] width 31 height 18
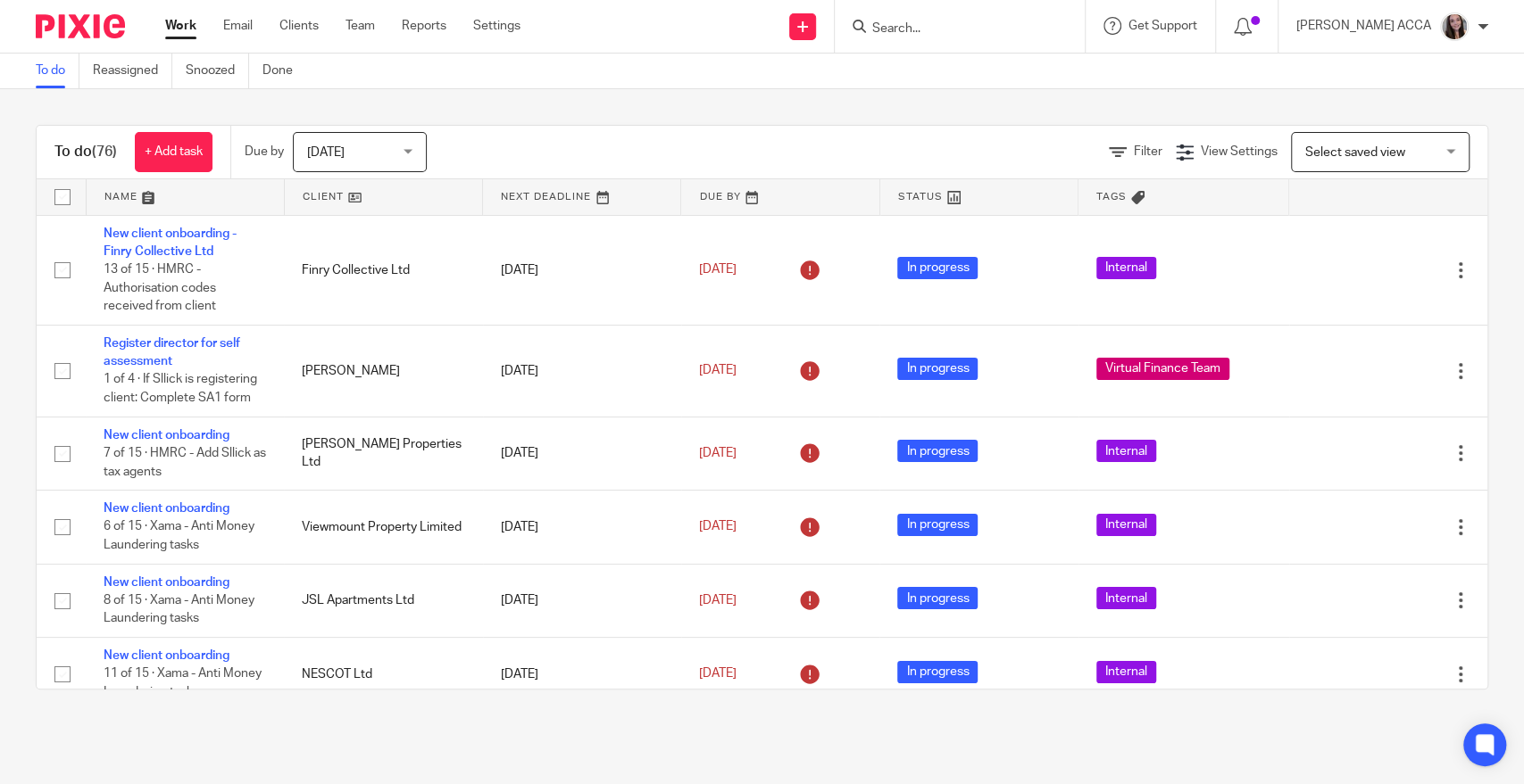
click at [932, 19] on form at bounding box center [965, 26] width 190 height 22
click at [928, 30] on input "Search" at bounding box center [950, 29] width 160 height 16
type input "glen ta"
click at [935, 76] on link at bounding box center [994, 76] width 256 height 41
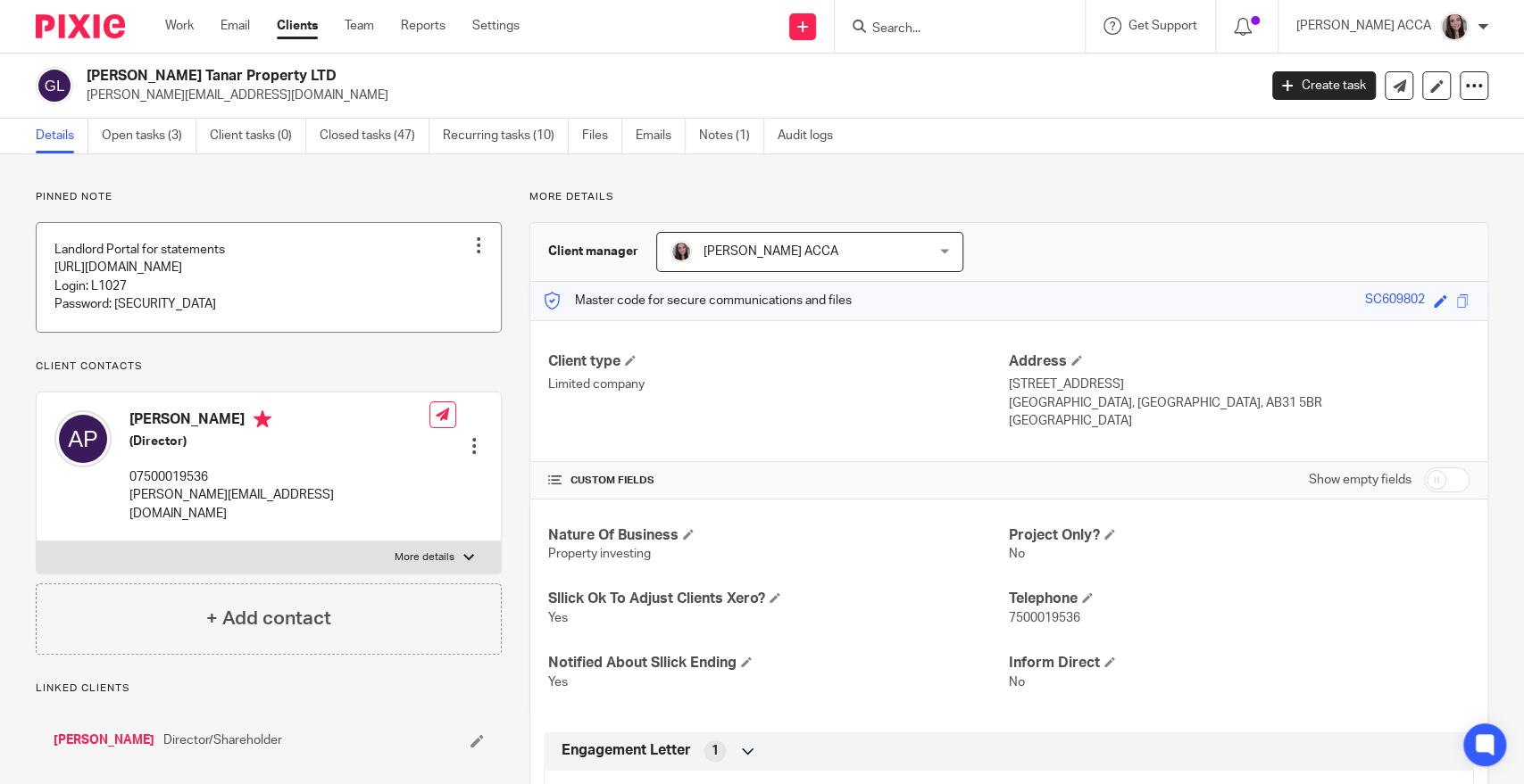
click at [202, 291] on link at bounding box center [269, 277] width 464 height 108
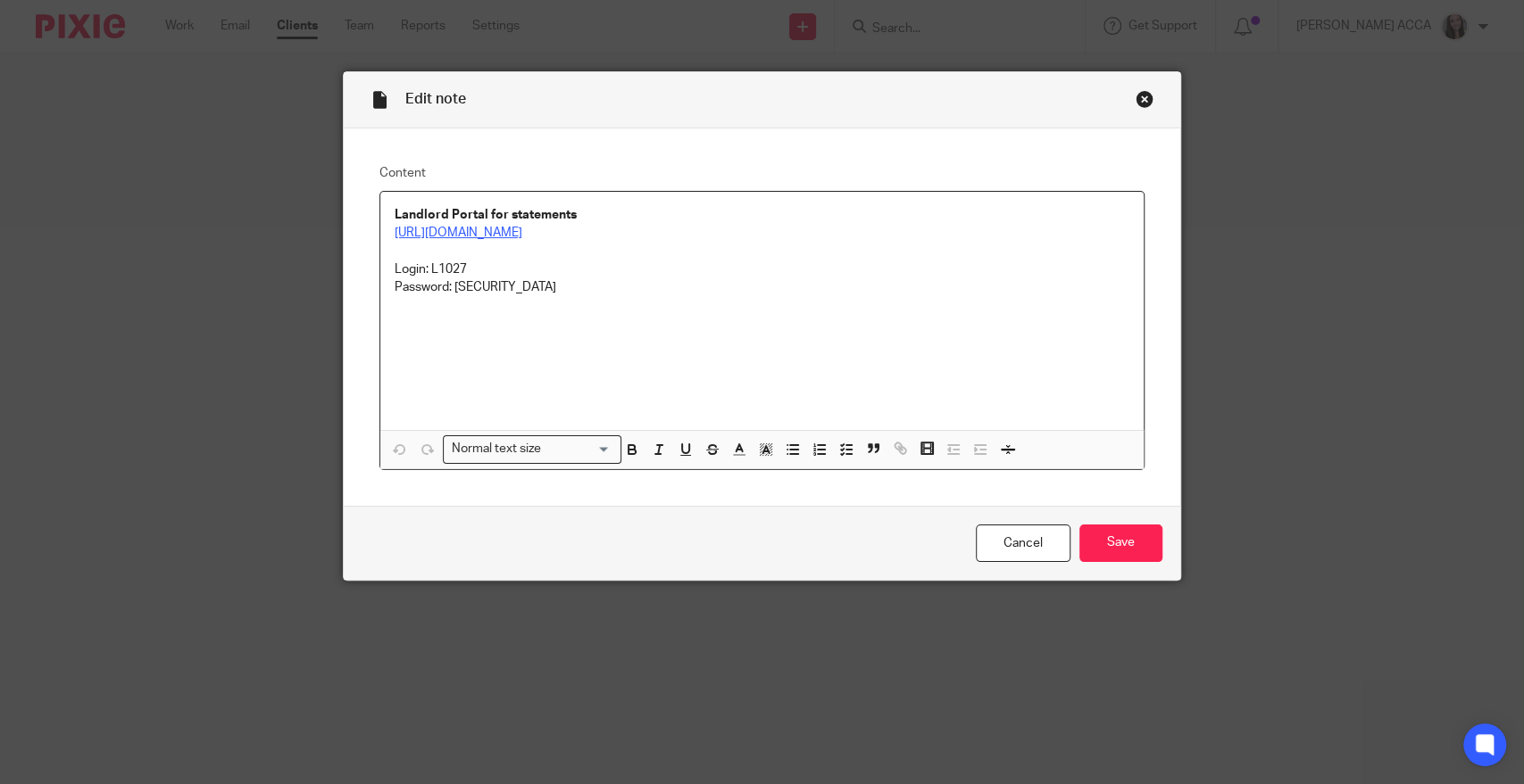
click at [487, 234] on link "[URL][DOMAIN_NAME]" at bounding box center [458, 232] width 128 height 12
click at [513, 338] on link "https://portal.smeprofessional.co.uk/4141" at bounding box center [516, 342] width 128 height 18
click at [746, 292] on p "https://portal.smeprofessional.co.uk/4141 Login: L1027 Password: gVkYyrvh" at bounding box center [762, 260] width 735 height 73
click at [465, 254] on p "https://portal.smeprofessional.co.uk/4141 Login: L1027 Password: gVkYyrvh" at bounding box center [762, 260] width 735 height 73
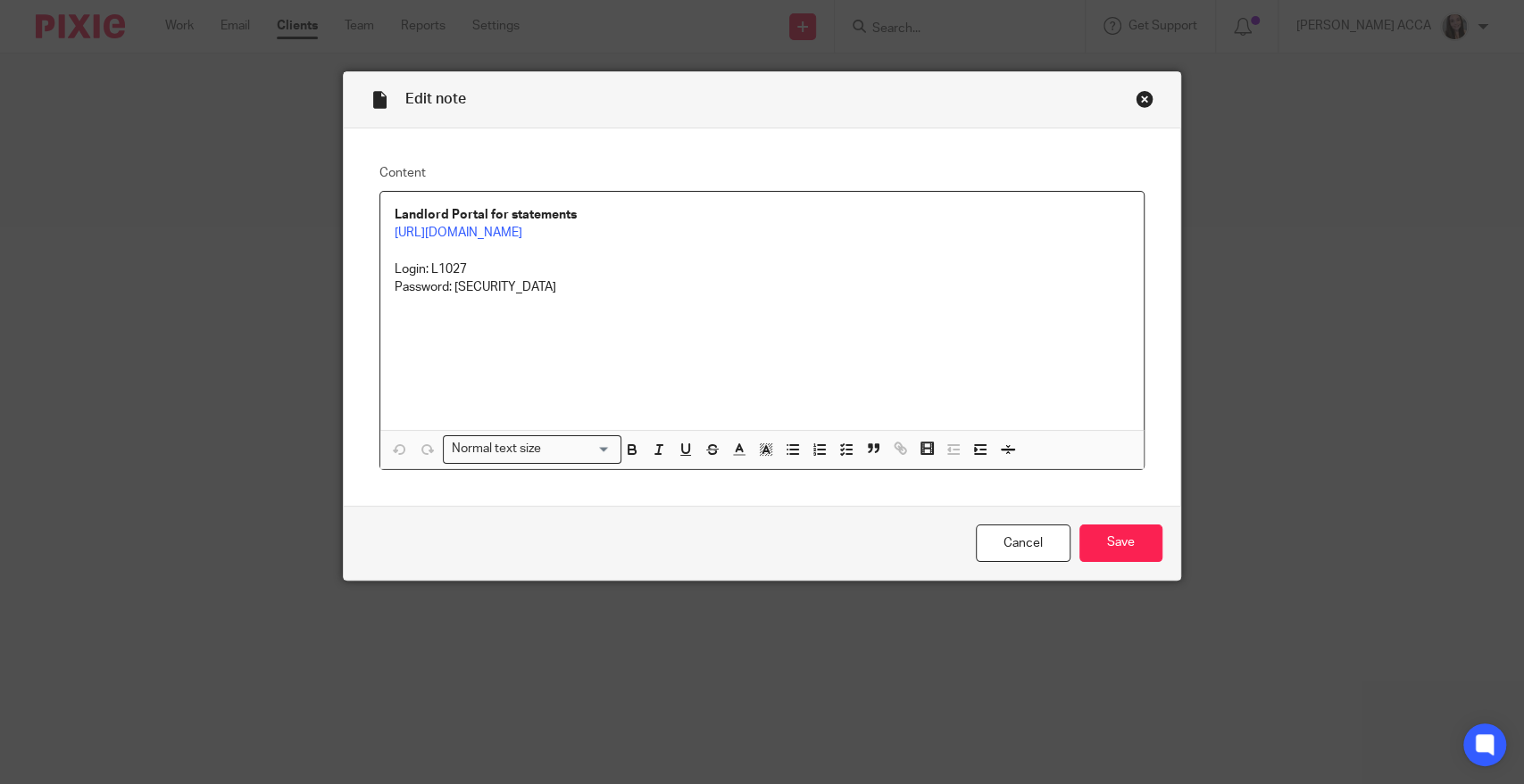
click at [482, 267] on p "https://portal.smeprofessional.co.uk/4141 Login: L1027 Password: gVkYyrvh" at bounding box center [762, 260] width 735 height 73
click at [458, 272] on p "https://portal.smeprofessional.co.uk/4141 Login: L1027 Password: gVkYyrvh" at bounding box center [762, 260] width 735 height 73
click at [440, 269] on p "https://portal.smeprofessional.co.uk/4141 Login: L1027 Password: gVkYyrvh" at bounding box center [762, 260] width 735 height 73
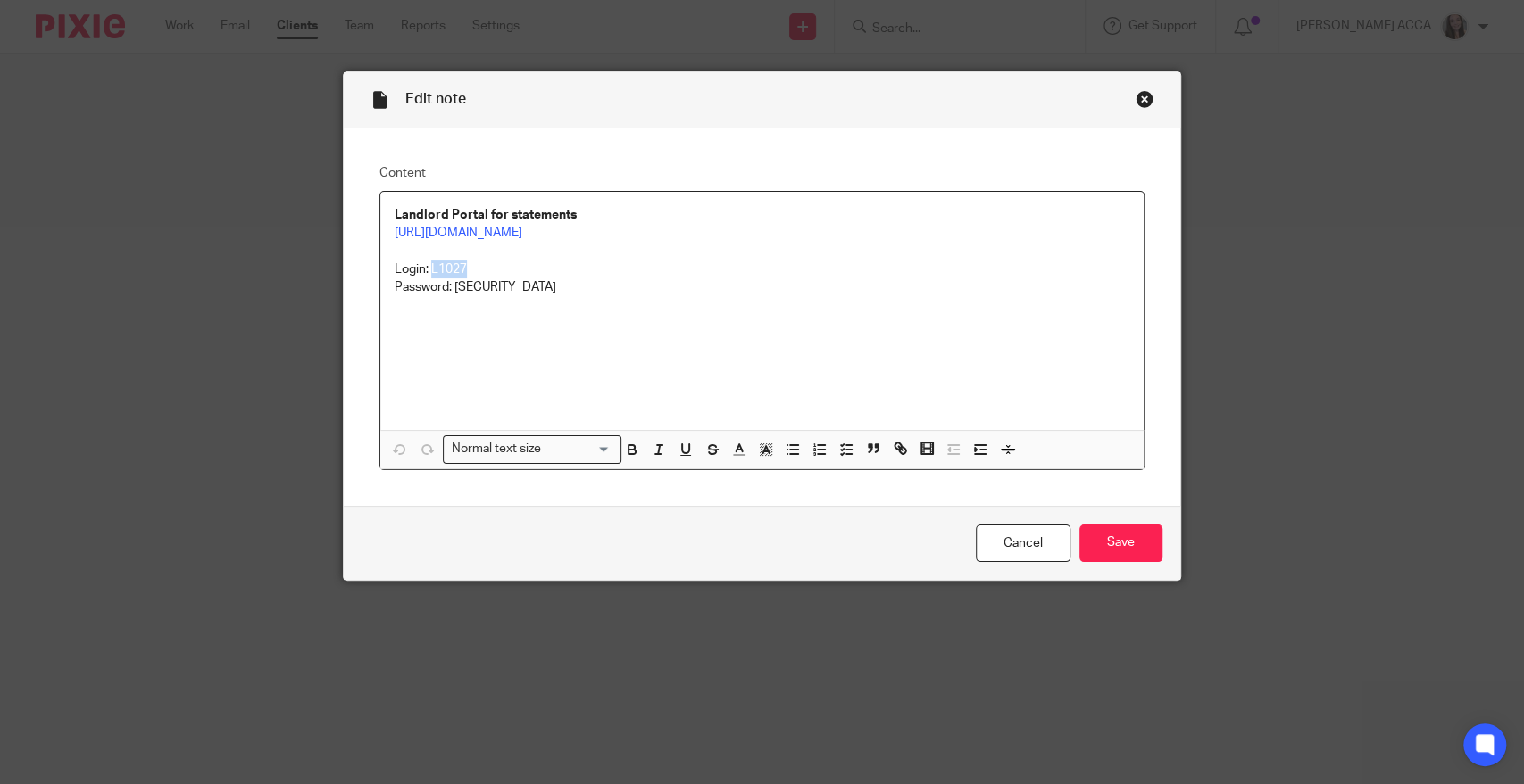
click at [440, 269] on p "https://portal.smeprofessional.co.uk/4141 Login: L1027 Password: gVkYyrvh" at bounding box center [762, 260] width 735 height 73
copy p "L1027"
click at [443, 271] on p "https://portal.smeprofessional.co.uk/4141 Login: L1027 Password: gVkYyrvh" at bounding box center [762, 260] width 735 height 73
copy p "L1027"
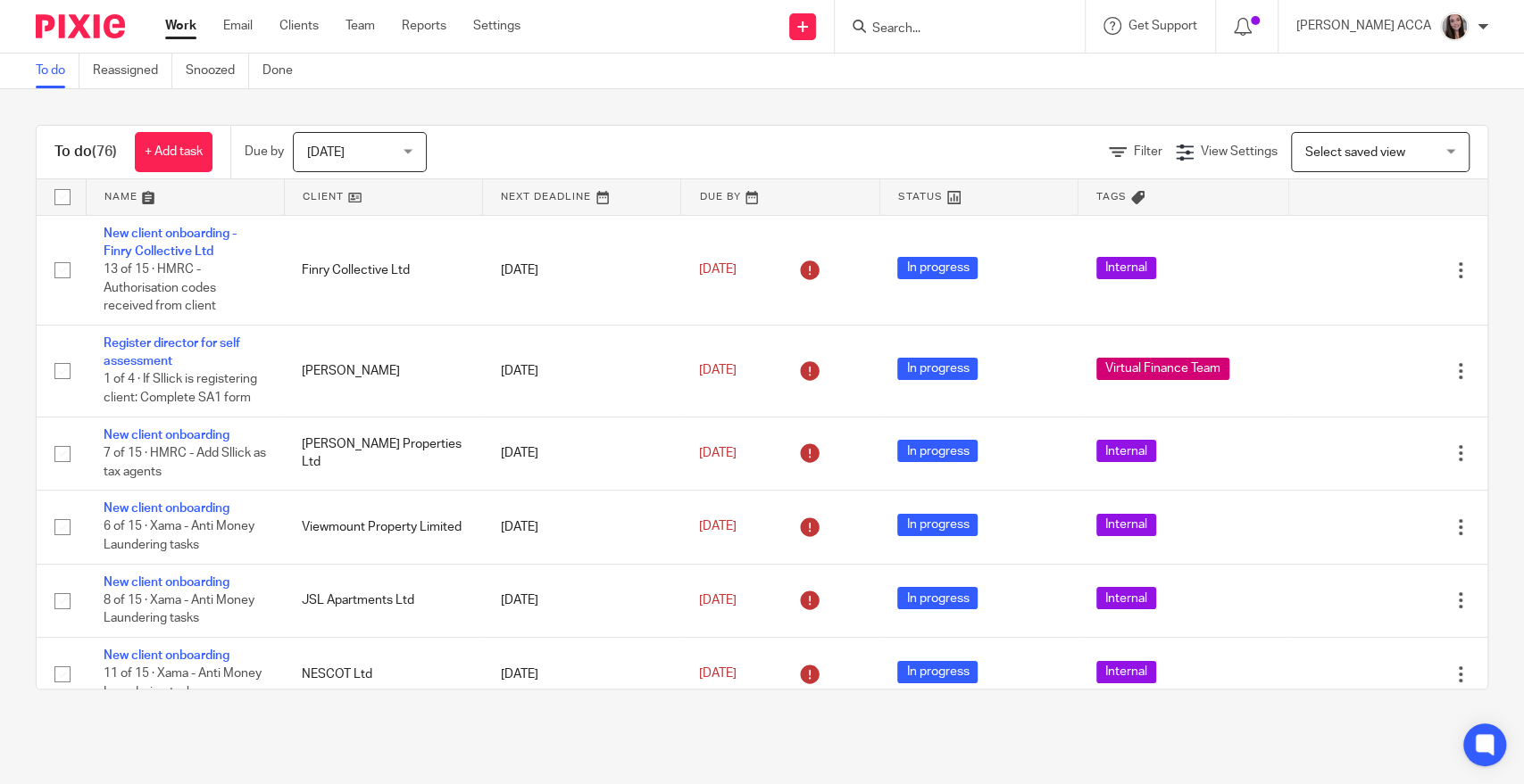
click at [950, 26] on input "Search" at bounding box center [950, 29] width 160 height 16
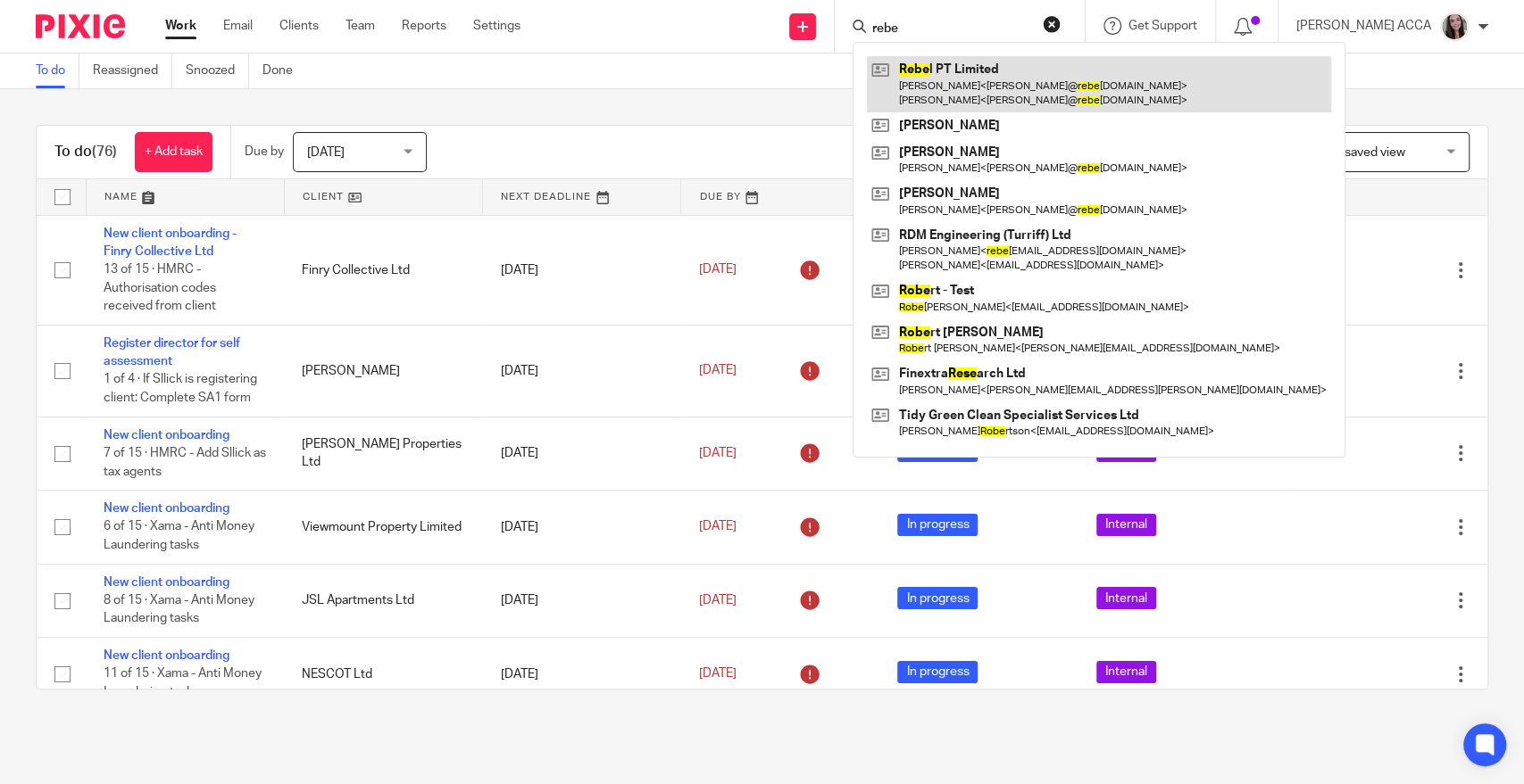
type input "rebe"
click at [991, 84] on link at bounding box center [1099, 83] width 464 height 55
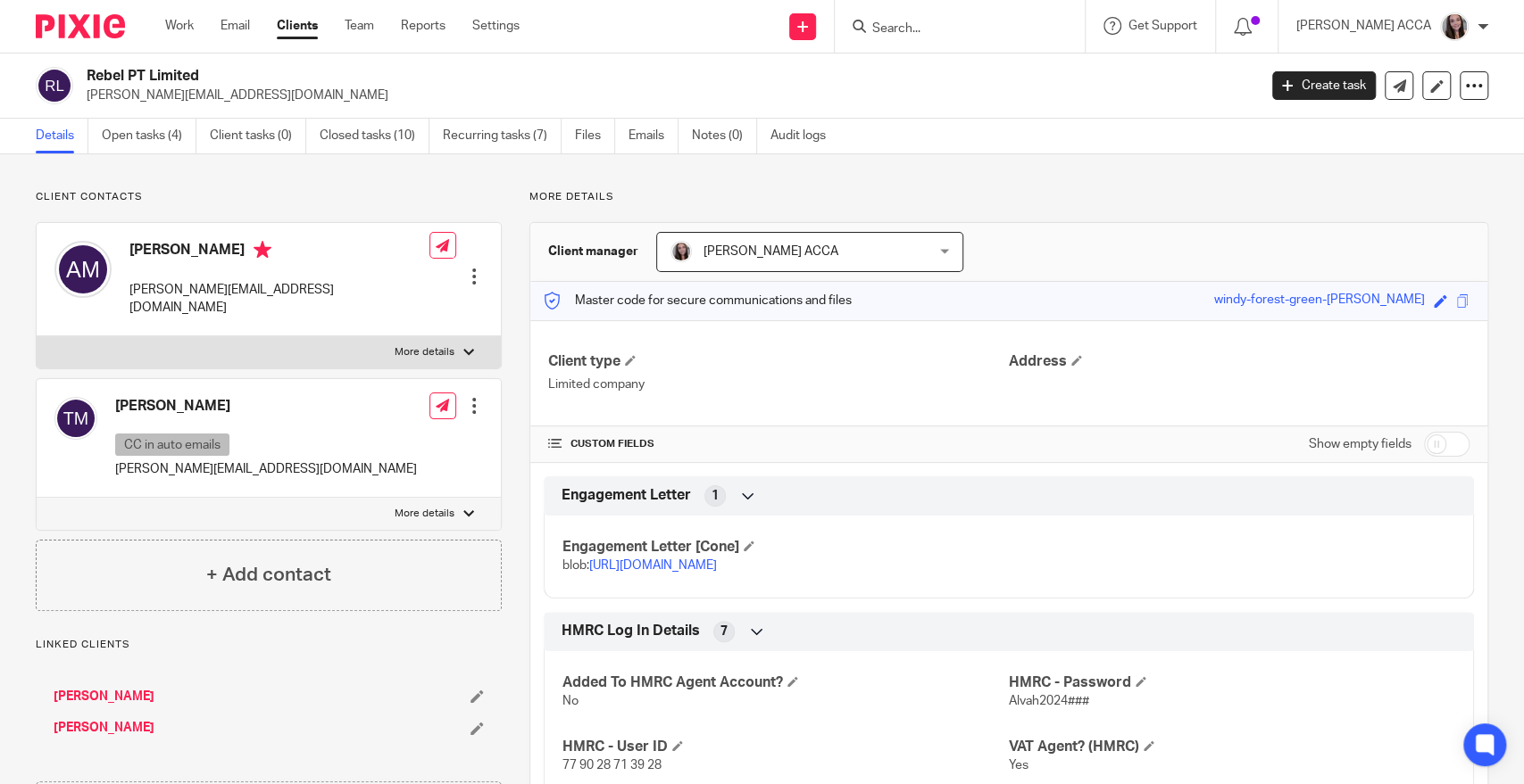
click at [63, 120] on link "Details" at bounding box center [62, 135] width 52 height 34
click at [123, 131] on link "Open tasks (4)" at bounding box center [148, 135] width 94 height 34
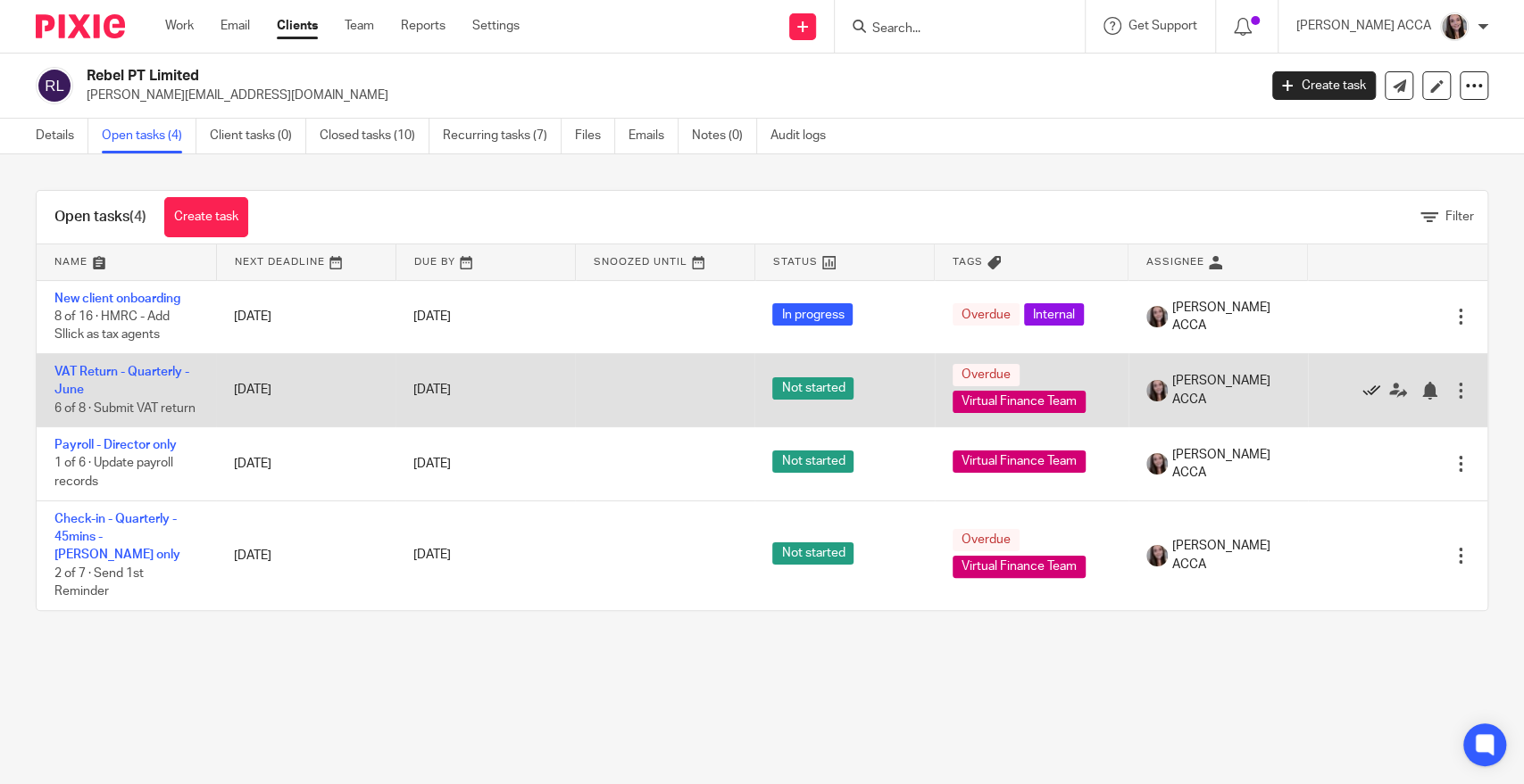
click at [1362, 400] on icon at bounding box center [1370, 391] width 18 height 18
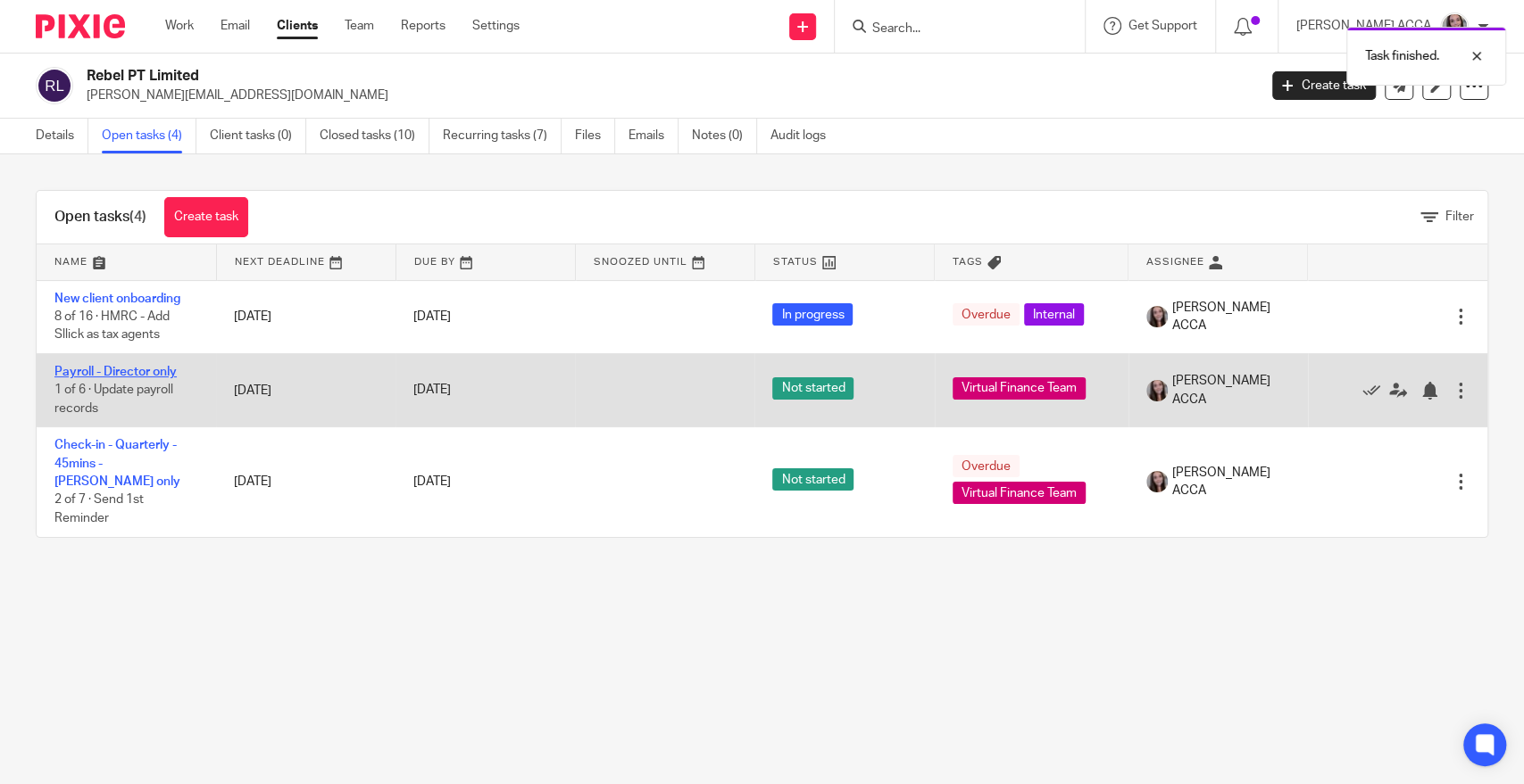
click at [113, 372] on link "Payroll - Director only" at bounding box center [115, 371] width 122 height 12
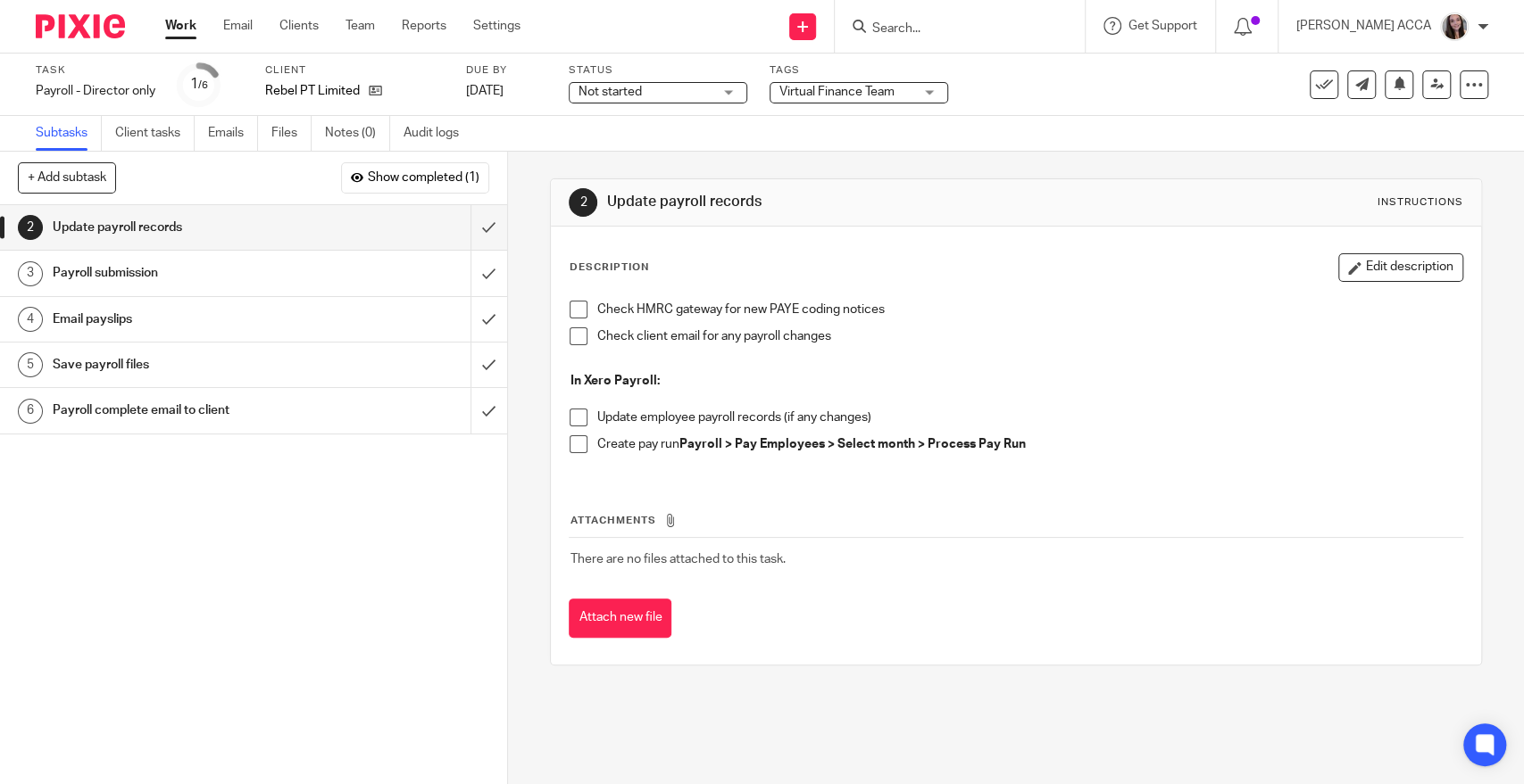
click at [319, 329] on div "Email payslips" at bounding box center [252, 319] width 400 height 27
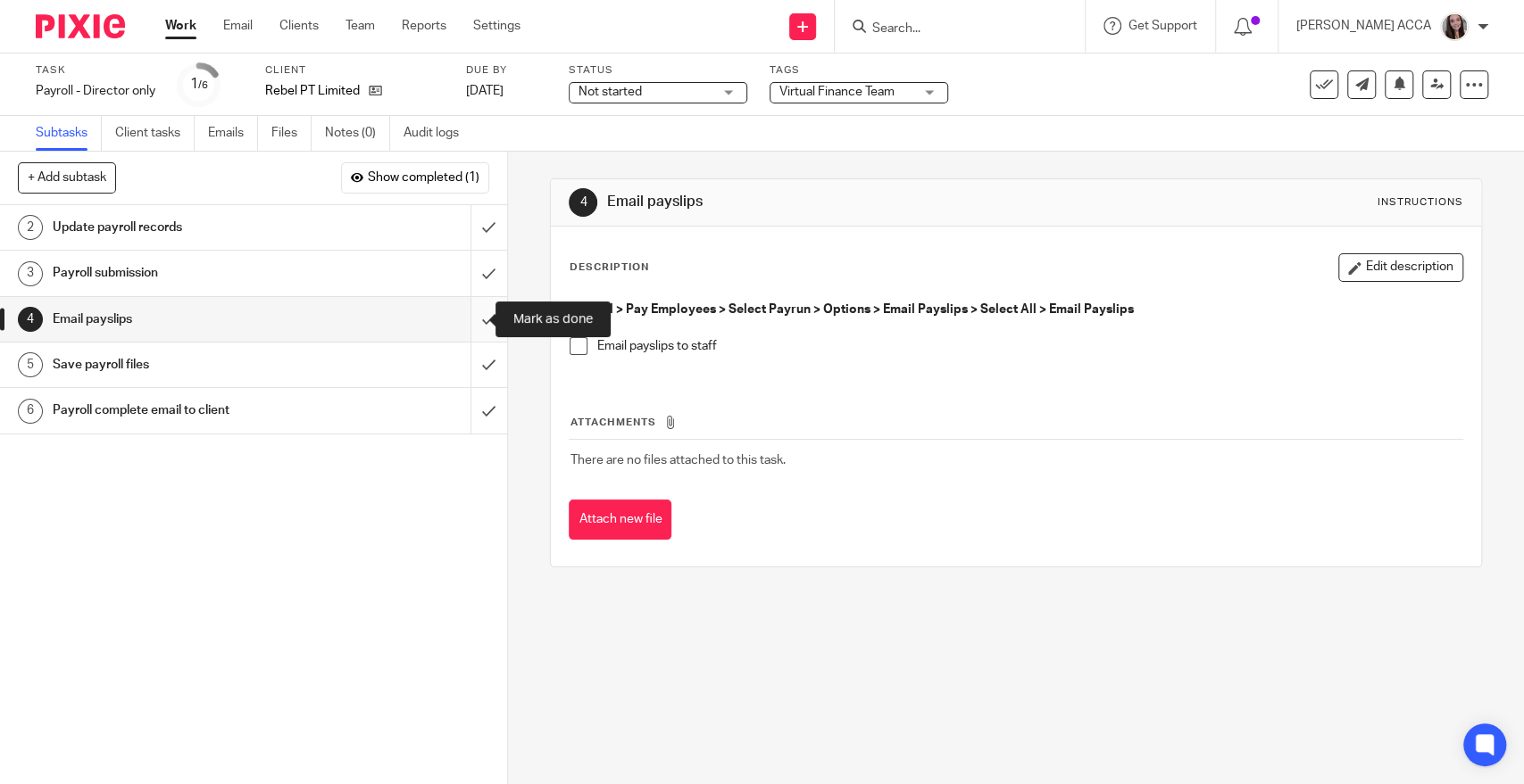
click at [467, 322] on input "submit" at bounding box center [254, 320] width 507 height 45
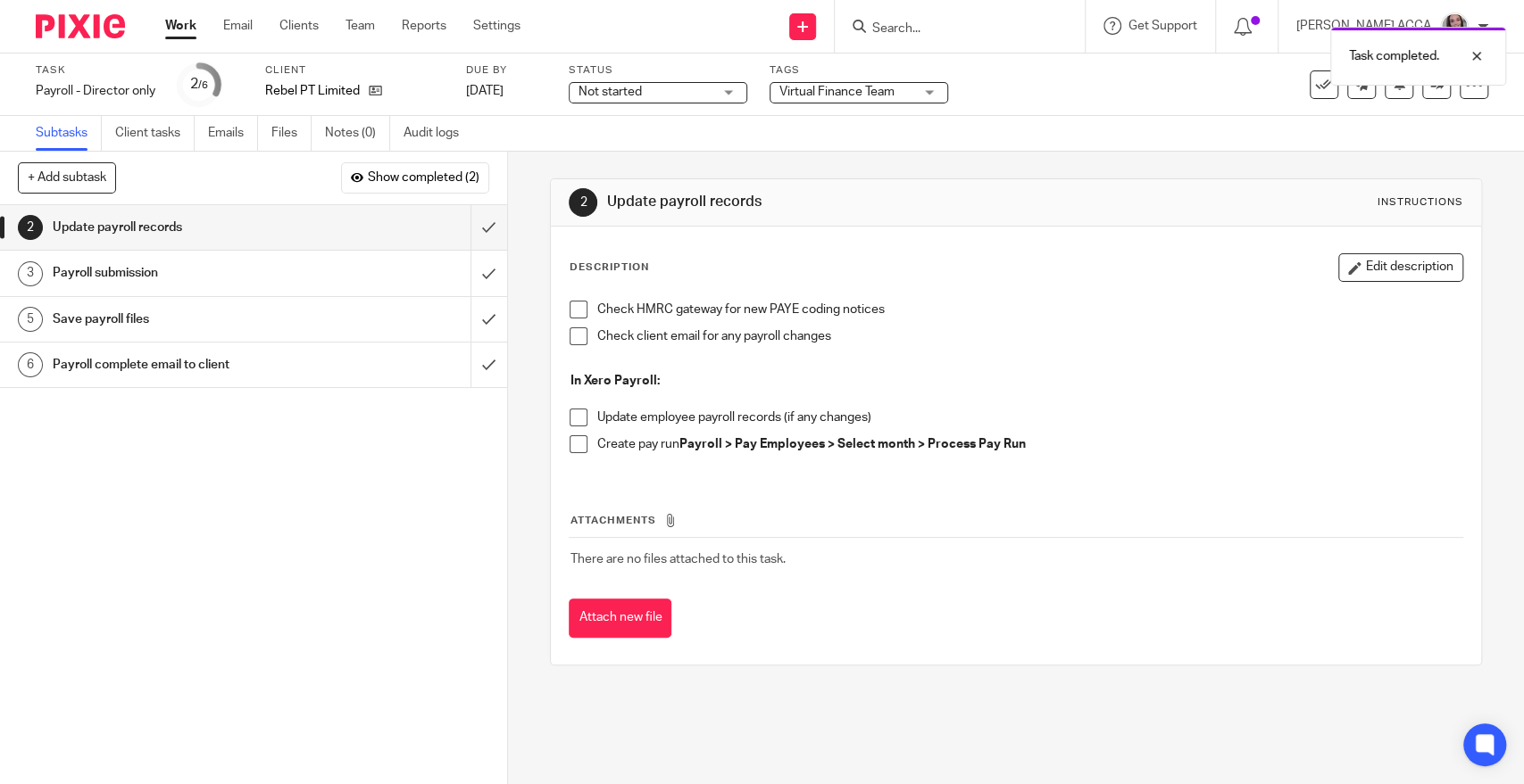
click at [327, 321] on div "Save payroll files" at bounding box center [252, 319] width 400 height 27
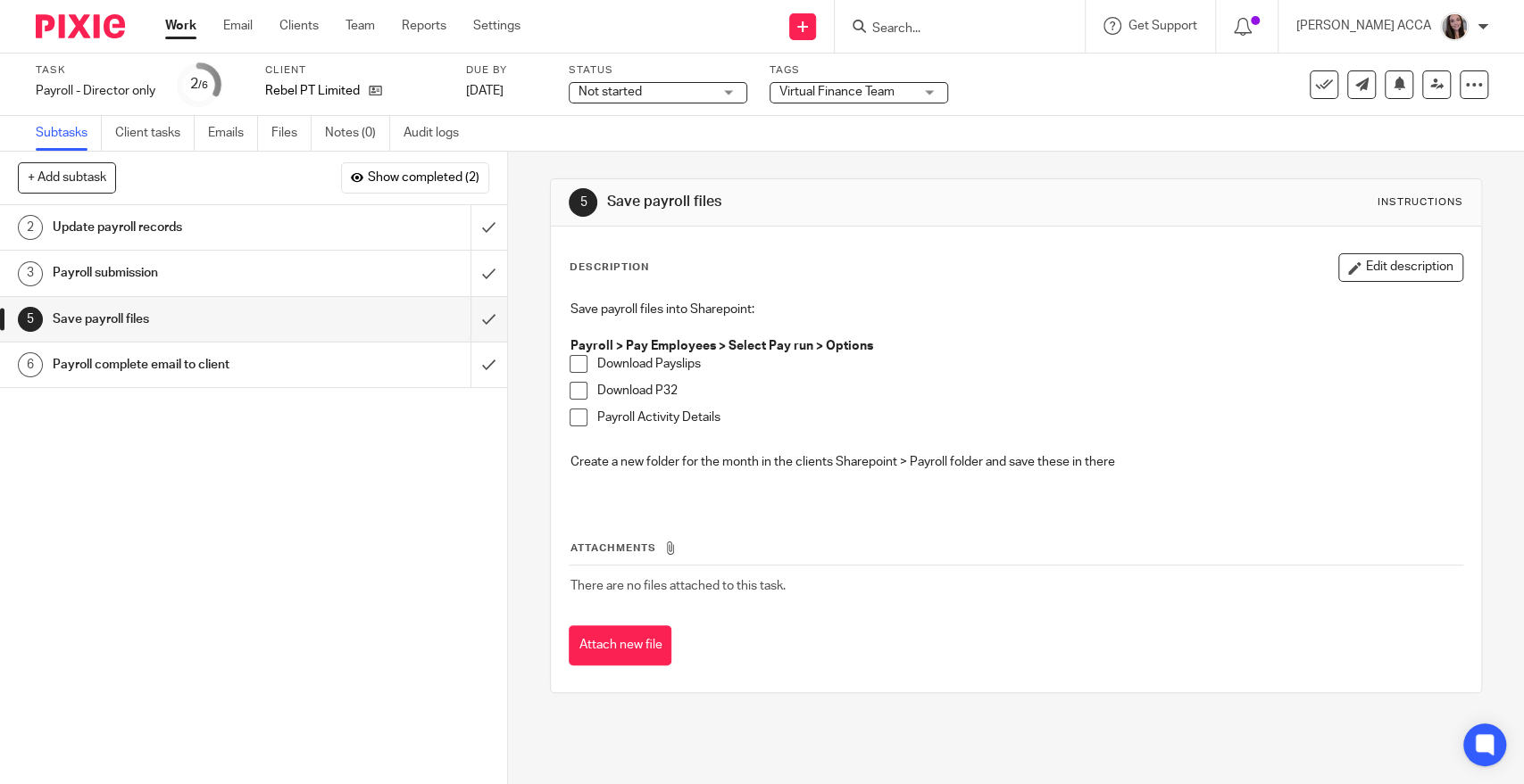
click at [327, 377] on div "Payroll complete email to client" at bounding box center [252, 364] width 400 height 27
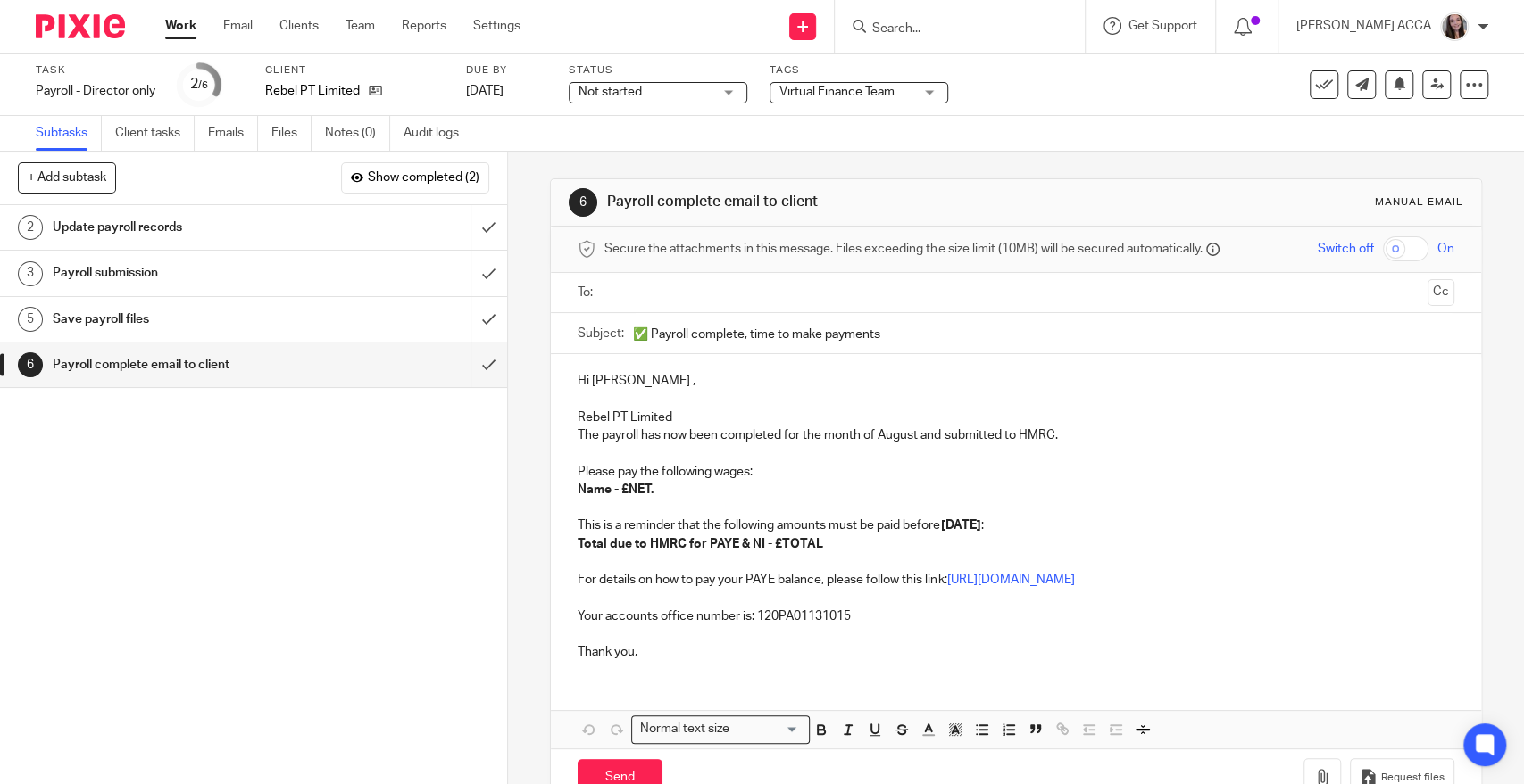
click at [721, 302] on ul at bounding box center [1016, 294] width 820 height 30
click at [723, 294] on input "text" at bounding box center [1015, 293] width 809 height 21
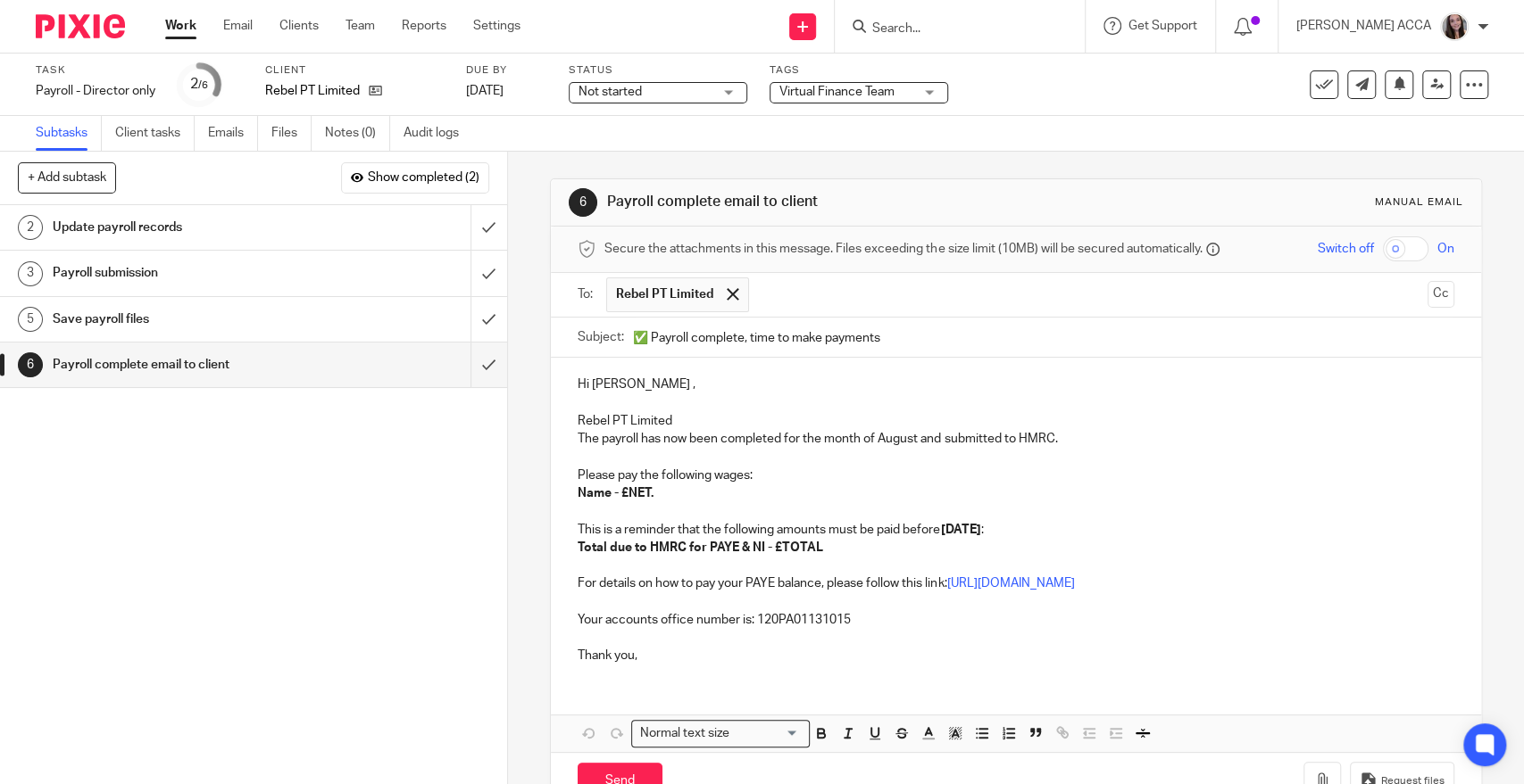
click at [836, 297] on input "text" at bounding box center [1088, 295] width 662 height 34
click at [577, 420] on p "Rebel PT Limited" at bounding box center [1015, 420] width 876 height 18
click at [648, 438] on p "The payroll has now been completed for the month of August and submitted to HMR…" at bounding box center [1015, 438] width 876 height 18
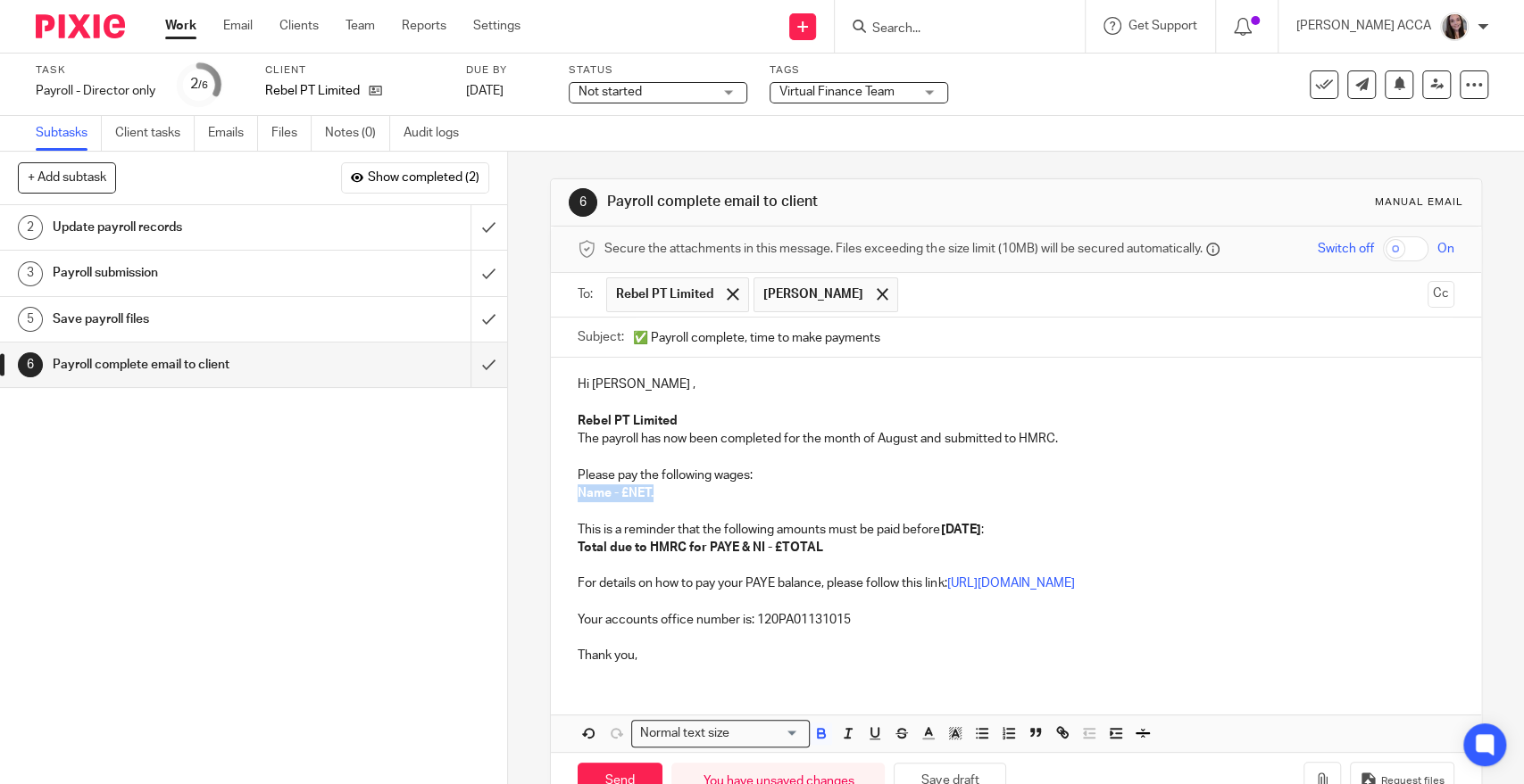
drag, startPoint x: 655, startPoint y: 493, endPoint x: 570, endPoint y: 495, distance: 85.0
click at [570, 495] on div "Hi [PERSON_NAME] , Rebel PT Limited The payroll has now been completed for the …" at bounding box center [1015, 518] width 929 height 321
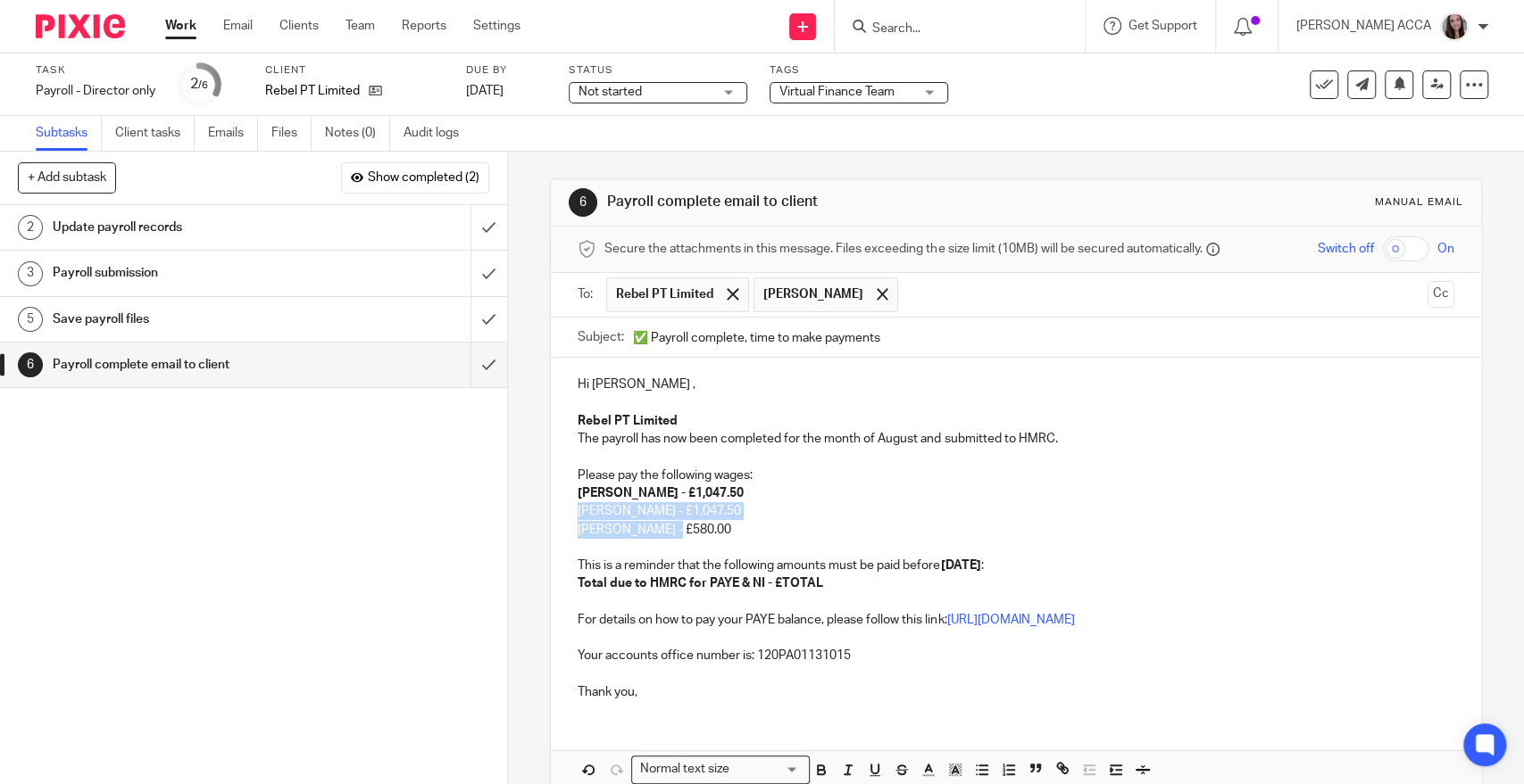
drag, startPoint x: 677, startPoint y: 530, endPoint x: 567, endPoint y: 516, distance: 110.9
click at [567, 516] on div "Hi [PERSON_NAME] , Rebel PT Limited The payroll has now been completed for the …" at bounding box center [1015, 536] width 929 height 357
click at [847, 581] on p "Total due to HMRC for PAYE & NI - £TOTAL" at bounding box center [1015, 583] width 876 height 18
click at [649, 554] on p at bounding box center [1015, 547] width 876 height 18
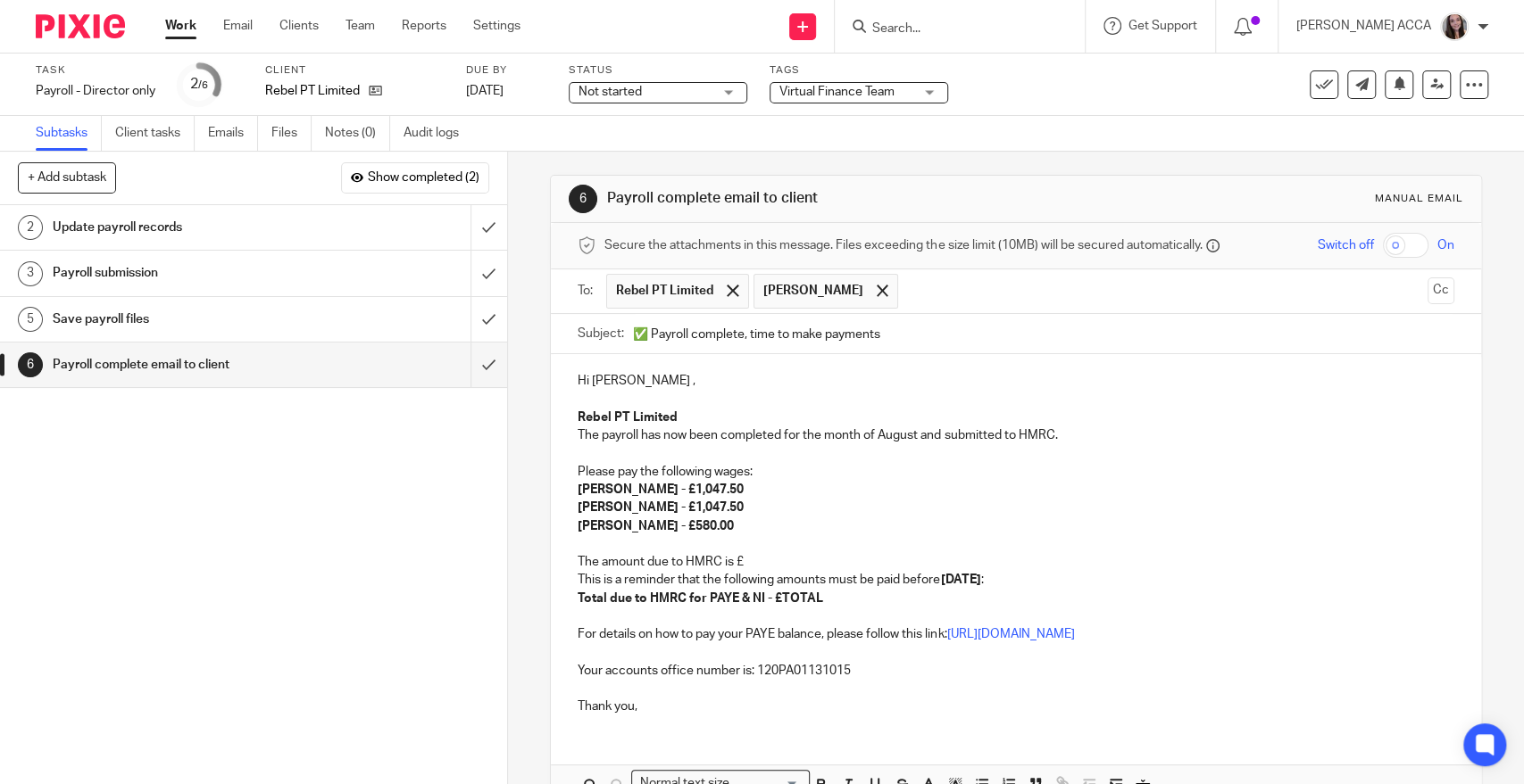
scroll to position [7, 0]
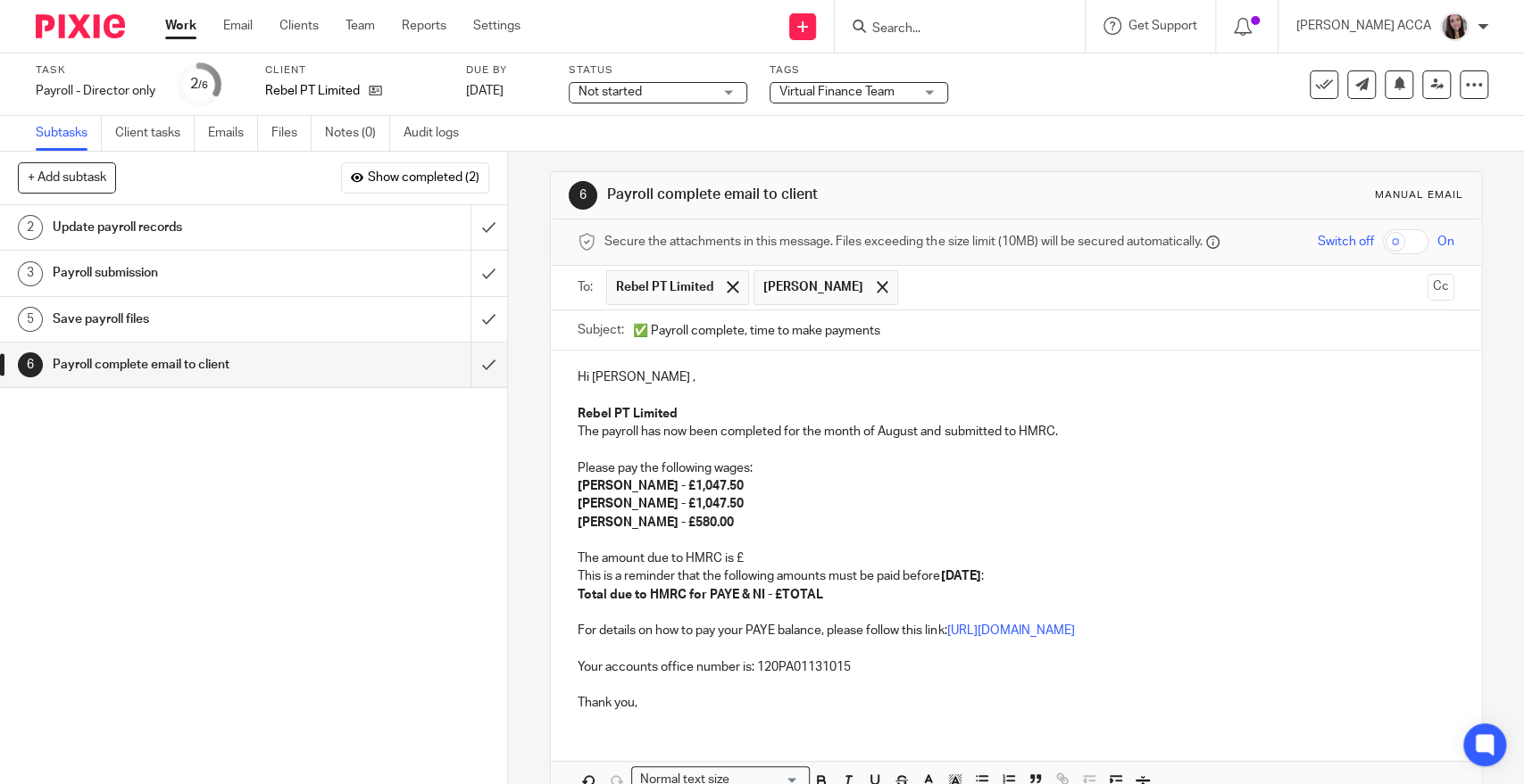
click at [783, 557] on p "The amount due to HMRC is £" at bounding box center [1015, 558] width 876 height 18
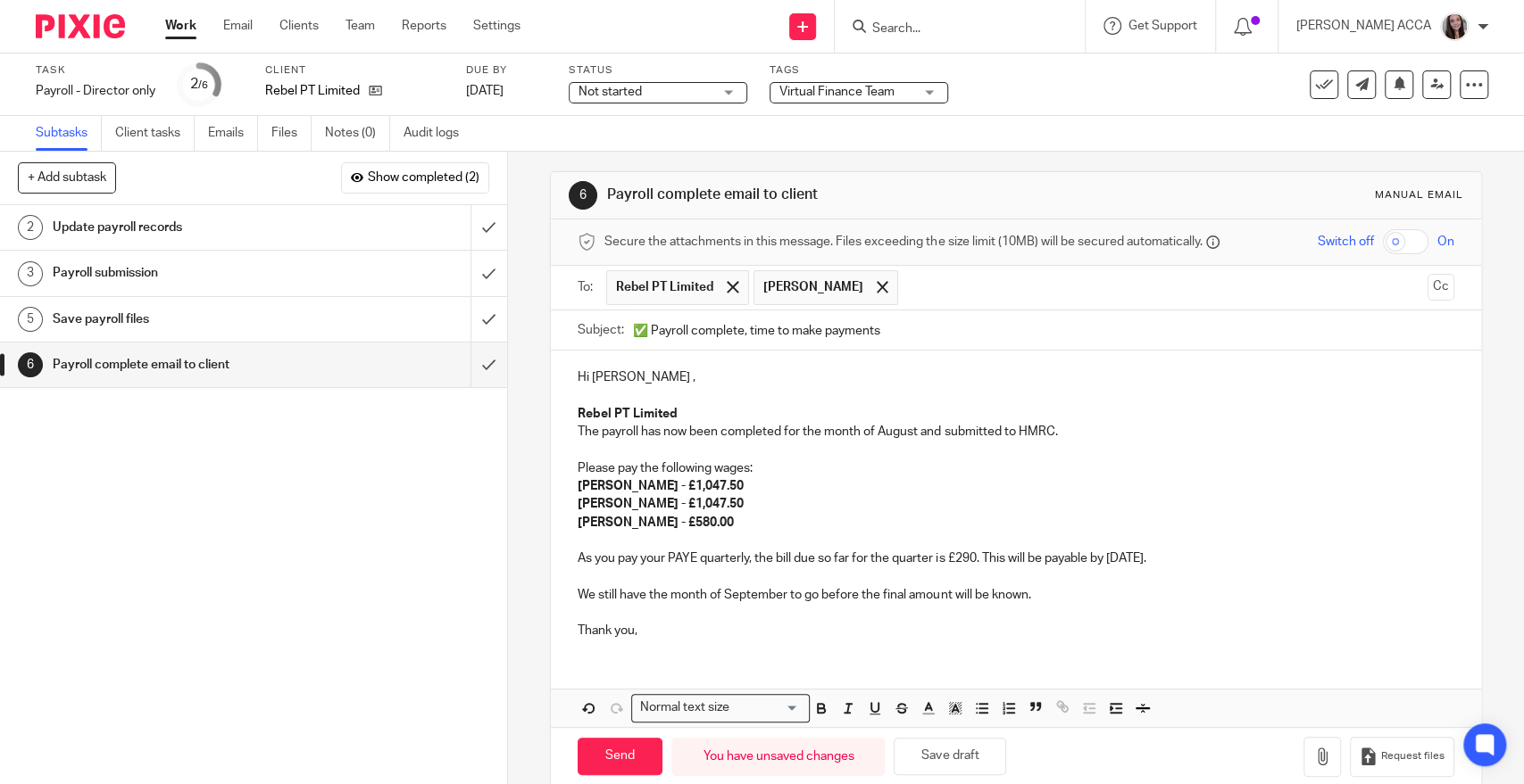
click at [1080, 426] on p "The payroll has now been completed for the month of August and submitted to HMR…" at bounding box center [1015, 432] width 876 height 18
click at [807, 508] on p "[PERSON_NAME] - £1,047.50" at bounding box center [1015, 503] width 876 height 18
click at [808, 515] on p "[PERSON_NAME] - £580.00" at bounding box center [1015, 522] width 876 height 18
click at [966, 562] on p "As you pay your PAYE quarterly, the bill due so far for the quarter is £290. Th…" at bounding box center [1015, 558] width 876 height 18
drag, startPoint x: 976, startPoint y: 557, endPoint x: 945, endPoint y: 556, distance: 31.0
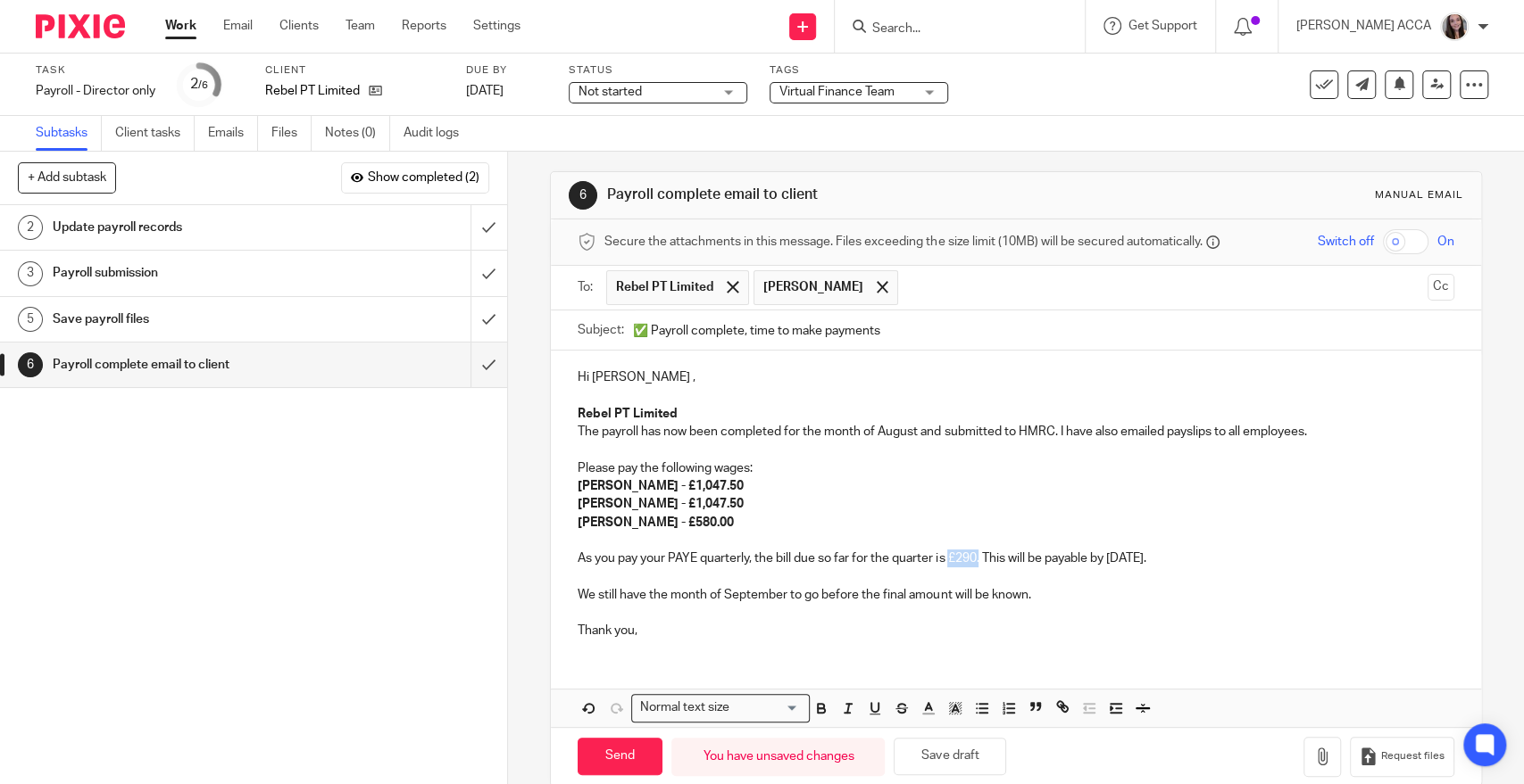
click at [945, 556] on p "As you pay your PAYE quarterly, the bill due so far for the quarter is £290. Th…" at bounding box center [1015, 558] width 876 height 18
click at [951, 580] on p at bounding box center [1015, 576] width 876 height 18
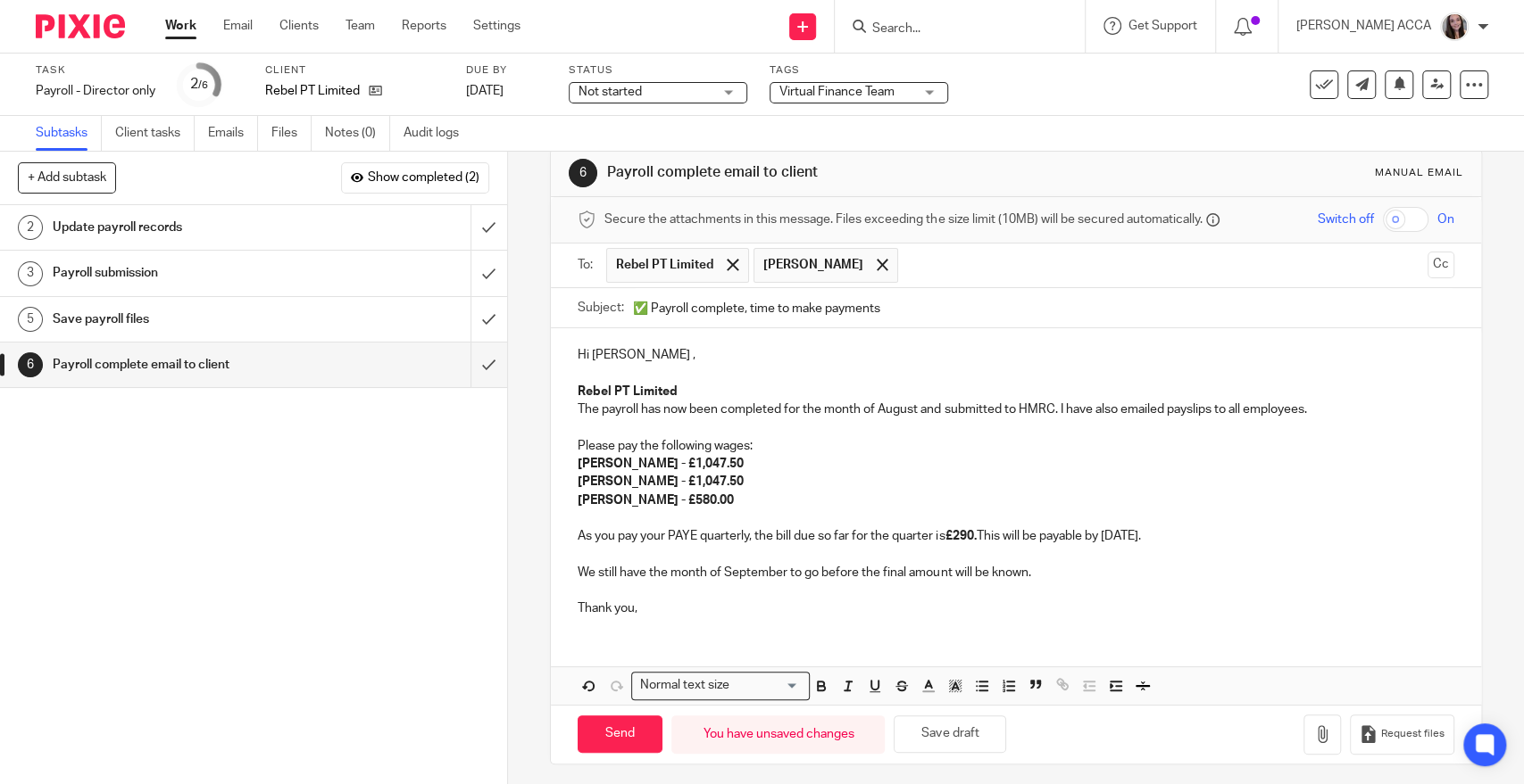
scroll to position [35, 0]
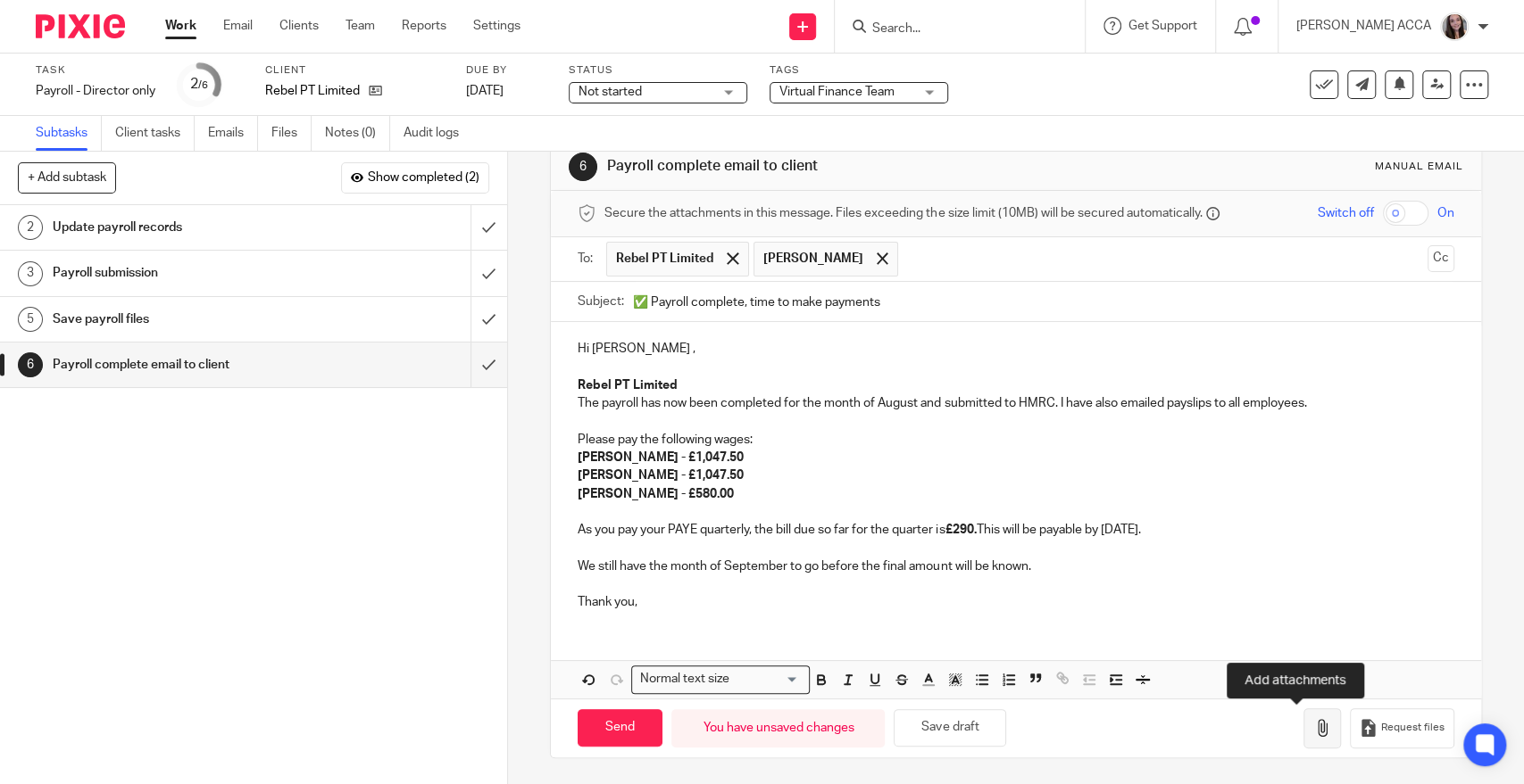
click at [1313, 727] on icon "button" at bounding box center [1322, 727] width 18 height 18
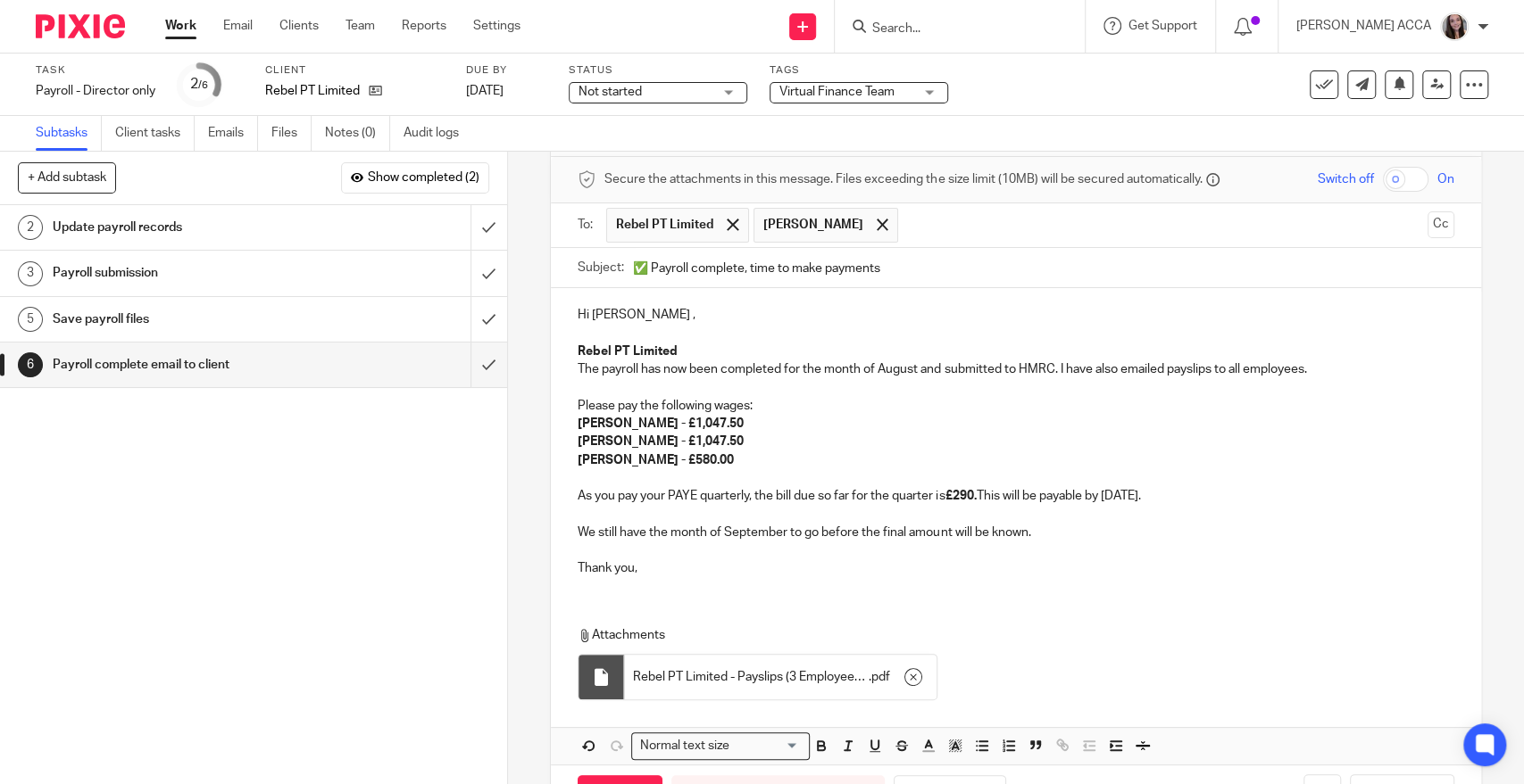
scroll to position [135, 0]
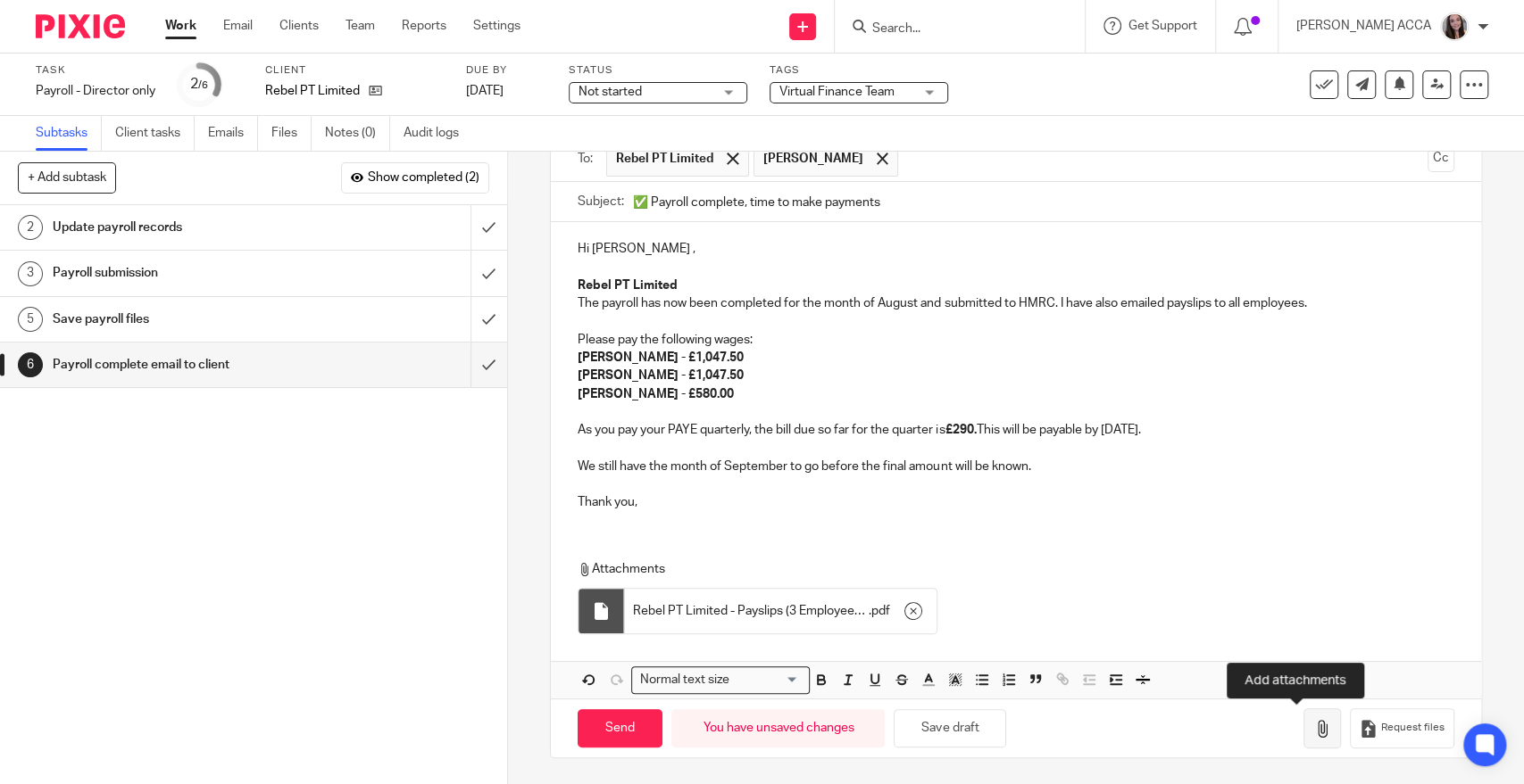
click at [1313, 727] on icon "button" at bounding box center [1322, 728] width 18 height 18
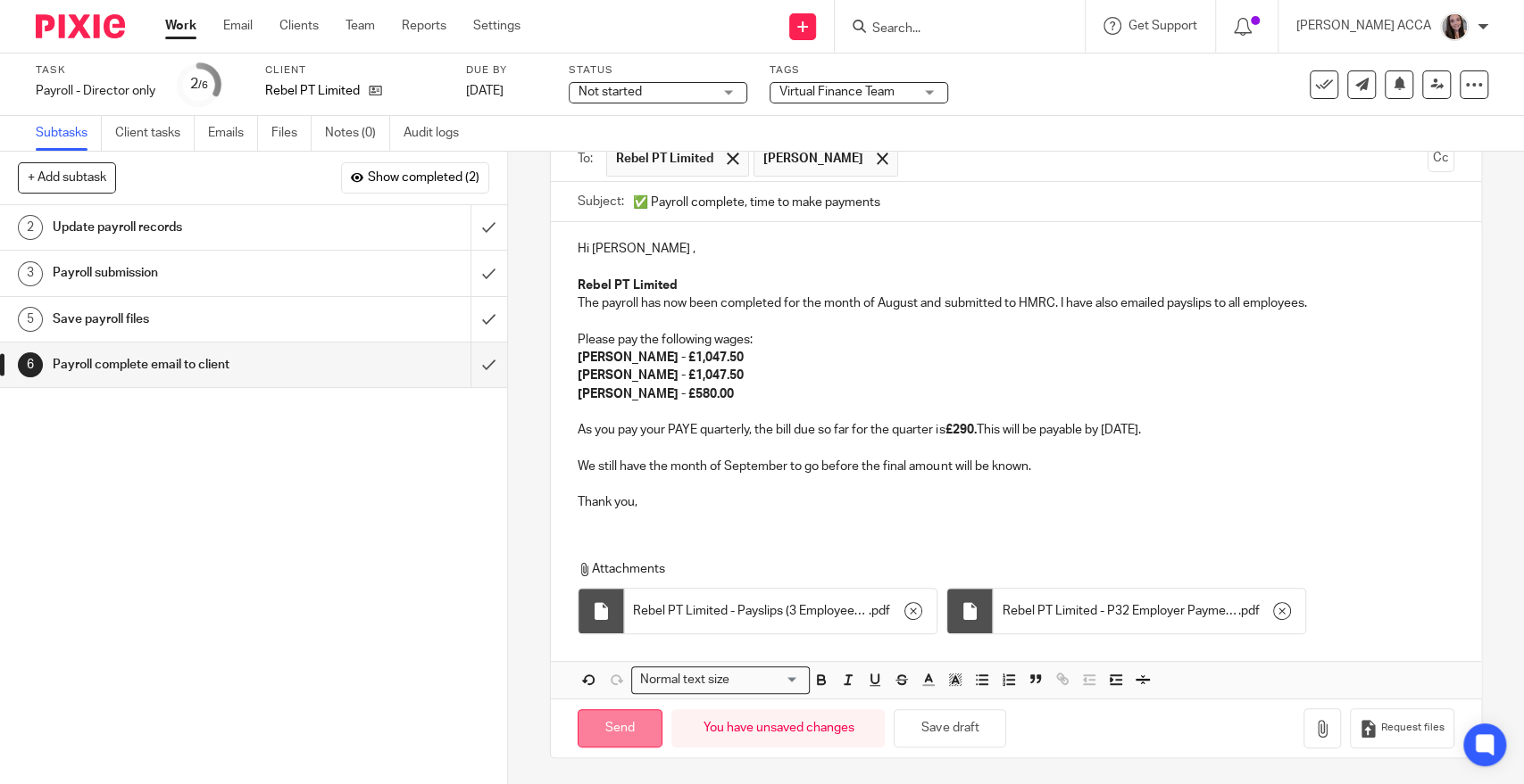
click at [620, 731] on input "Send" at bounding box center [619, 728] width 85 height 38
type input "Sent"
